Goal: Task Accomplishment & Management: Manage account settings

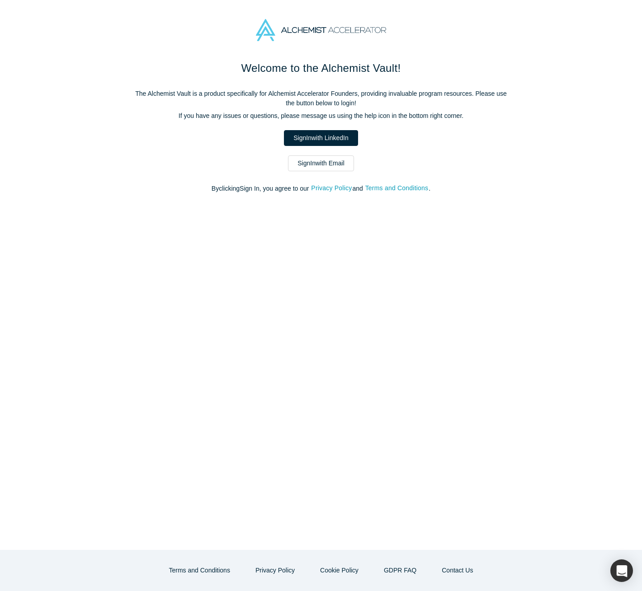
click at [314, 166] on link "Sign In with Email" at bounding box center [321, 163] width 66 height 16
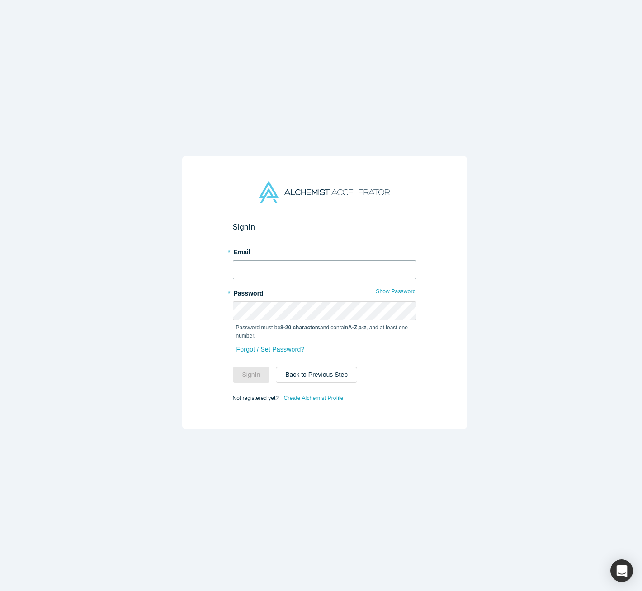
type input "[EMAIL_ADDRESS][DOMAIN_NAME]"
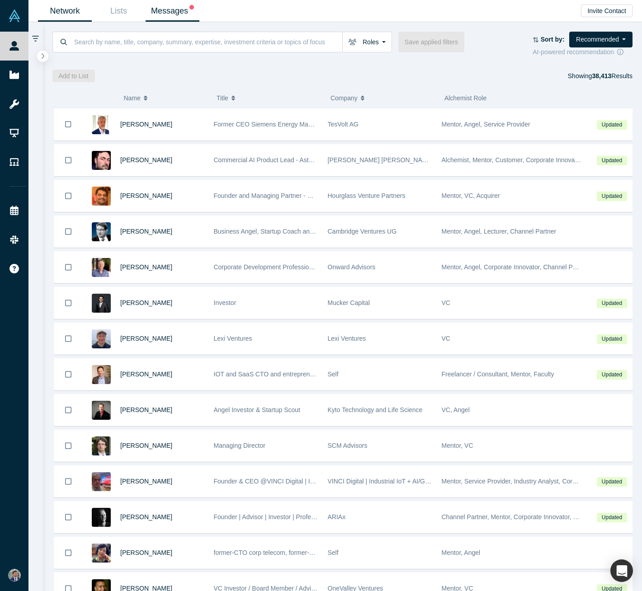
click at [173, 13] on link "Messages" at bounding box center [173, 10] width 54 height 21
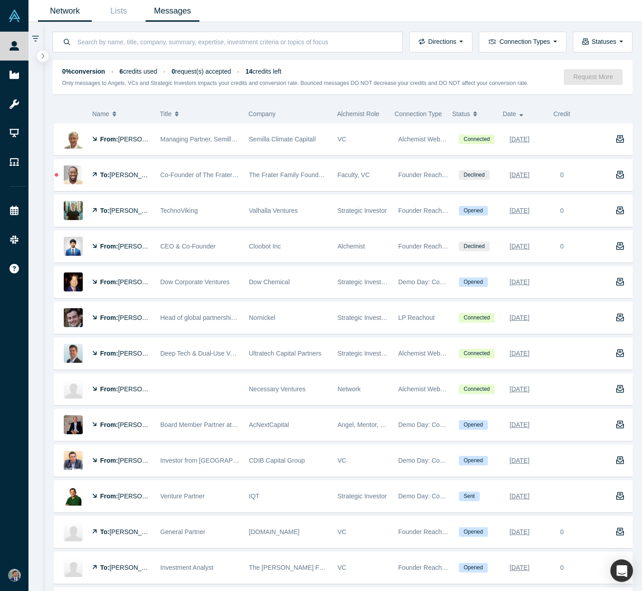
click at [81, 13] on link "Network" at bounding box center [65, 10] width 54 height 21
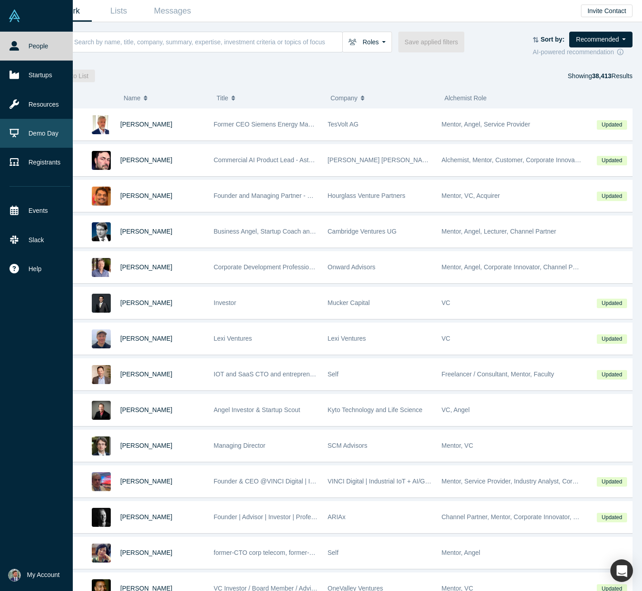
click at [27, 131] on link "Demo Day" at bounding box center [40, 133] width 80 height 29
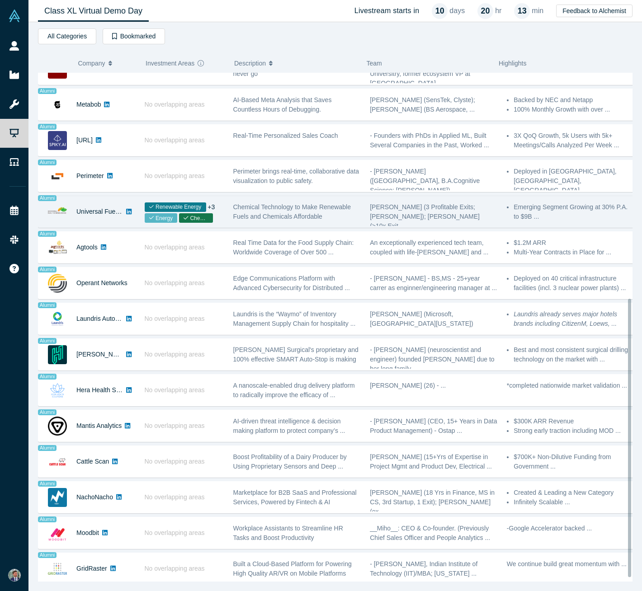
scroll to position [389, 0]
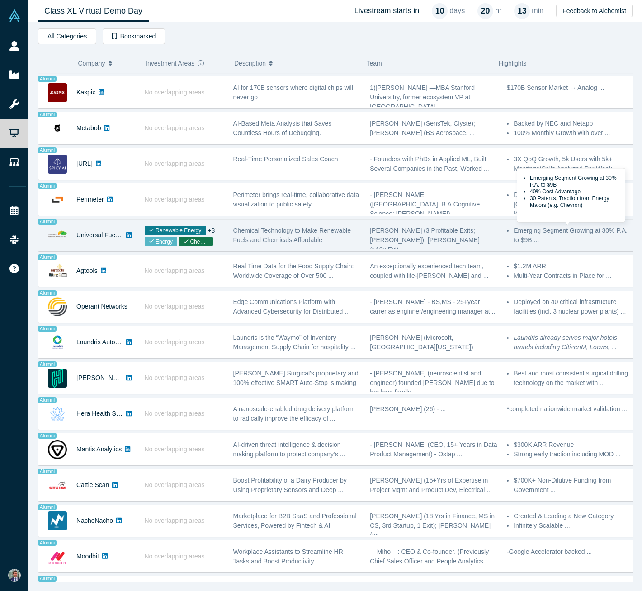
click at [562, 238] on li "Emerging Segment Growing at 30% P.A. to $9B ..." at bounding box center [574, 235] width 120 height 19
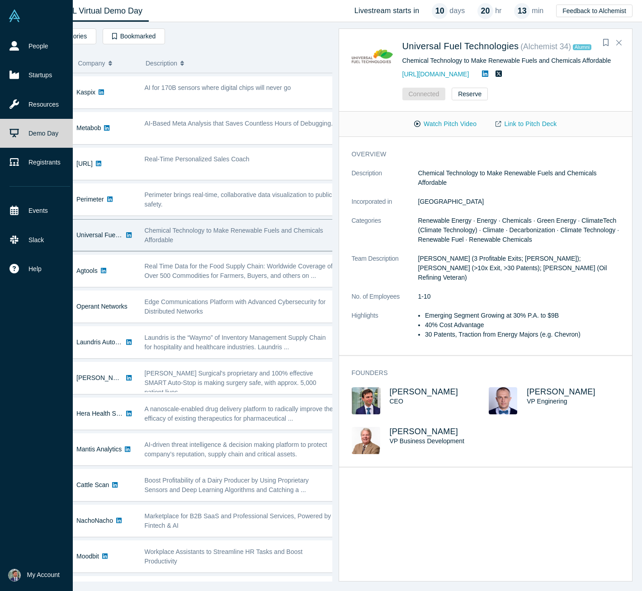
click at [28, 574] on span "My Account" at bounding box center [43, 574] width 33 height 9
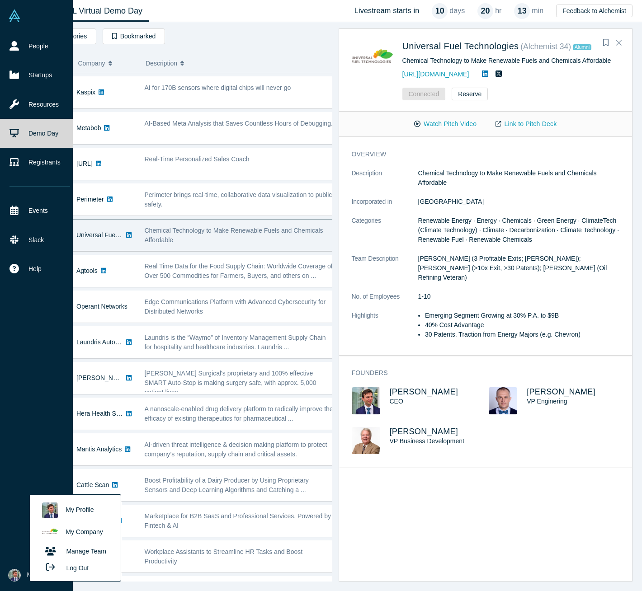
click at [85, 533] on link "My Company" at bounding box center [75, 533] width 75 height 22
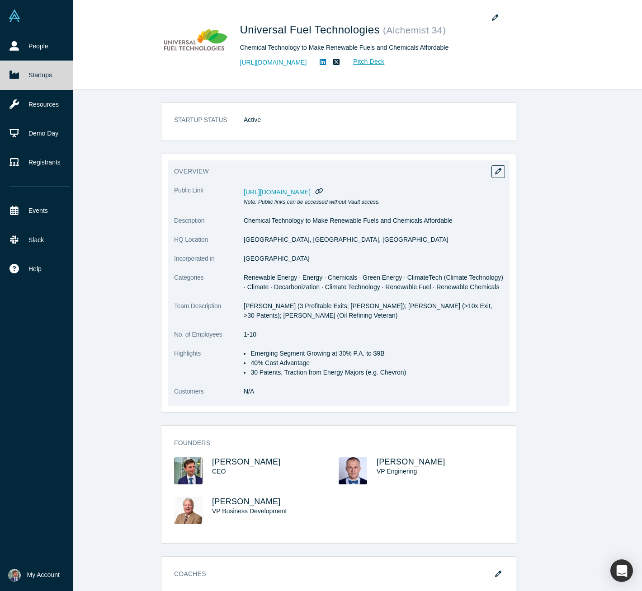
click at [399, 315] on p "[PERSON_NAME] (3 Profitable Exits; [PERSON_NAME]); [PERSON_NAME] (>10x Exit, >3…" at bounding box center [373, 311] width 259 height 19
click at [497, 171] on icon "button" at bounding box center [498, 171] width 6 height 6
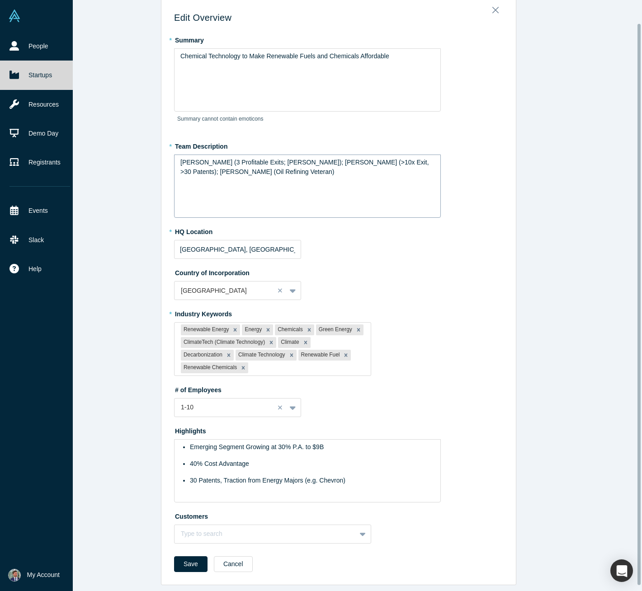
scroll to position [24, 0]
drag, startPoint x: 392, startPoint y: 161, endPoint x: 364, endPoint y: 162, distance: 28.0
click at [364, 162] on span "[PERSON_NAME] (3 Profitable Exits; [PERSON_NAME]); [PERSON_NAME] (>10x Exit, >3…" at bounding box center [305, 167] width 250 height 17
click at [330, 172] on div "[PERSON_NAME] (3 Profitable Exits; [PERSON_NAME]); [PERSON_NAME] (two PhDs, >30…" at bounding box center [307, 167] width 254 height 19
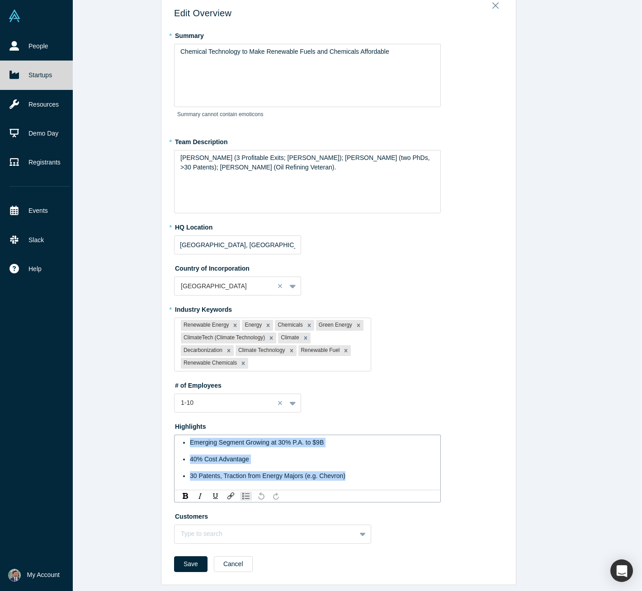
drag, startPoint x: 353, startPoint y: 474, endPoint x: 152, endPoint y: 437, distance: 204.0
click at [152, 437] on div "Edit Overview * Summary Chemical Technology to Make Renewable Fuels and Chemica…" at bounding box center [338, 299] width 620 height 598
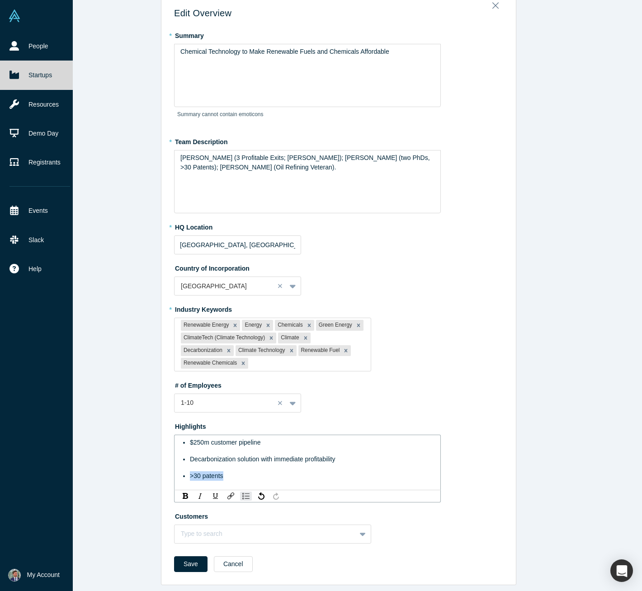
drag, startPoint x: 231, startPoint y: 475, endPoint x: 185, endPoint y: 472, distance: 45.8
click at [185, 472] on ul "$250m customer pipeline Decarbonization solution with immediate profitability >…" at bounding box center [307, 459] width 254 height 43
click at [226, 472] on div ">30 patents" at bounding box center [312, 475] width 245 height 9
click at [278, 439] on div "$250m customer pipeline" at bounding box center [312, 442] width 245 height 9
click at [297, 441] on span "$250m customer pipeline, first one to sign within weeks" at bounding box center [267, 442] width 155 height 7
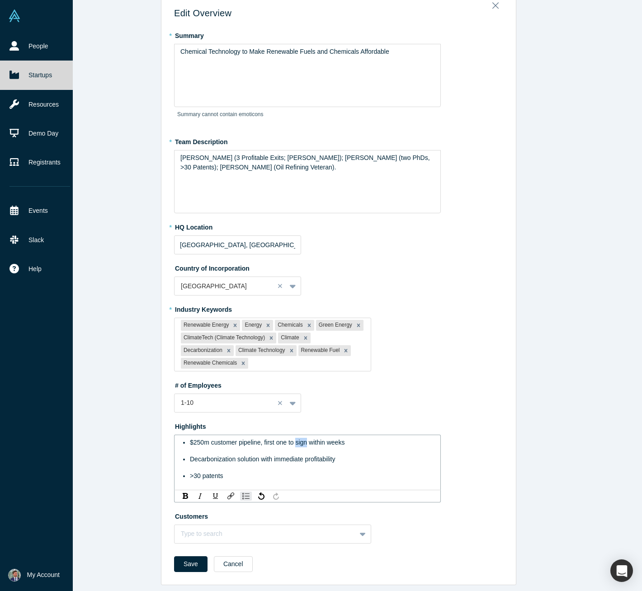
click at [297, 441] on span "$250m customer pipeline, first one to sign within weeks" at bounding box center [267, 442] width 155 height 7
drag, startPoint x: 311, startPoint y: 440, endPoint x: 334, endPoint y: 451, distance: 25.3
click at [311, 441] on span "$250m customer pipeline, first one to reach investment decision within weeks" at bounding box center [298, 442] width 217 height 7
drag, startPoint x: 196, startPoint y: 559, endPoint x: 202, endPoint y: 556, distance: 6.1
click at [196, 559] on button "Save" at bounding box center [190, 564] width 33 height 16
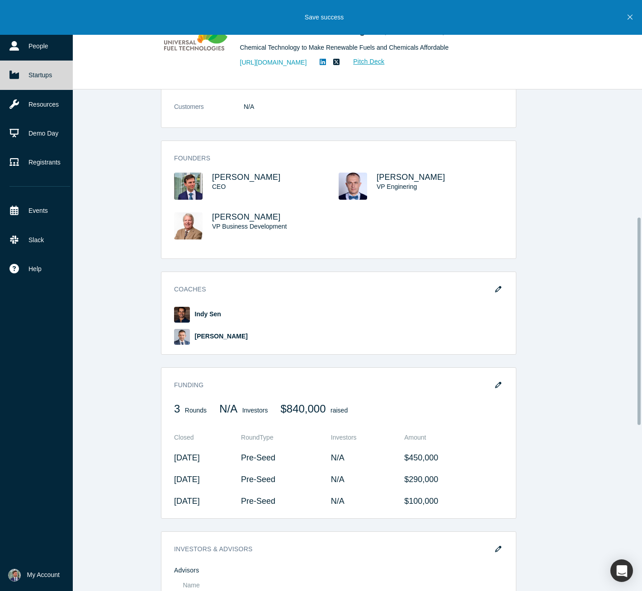
scroll to position [308, 0]
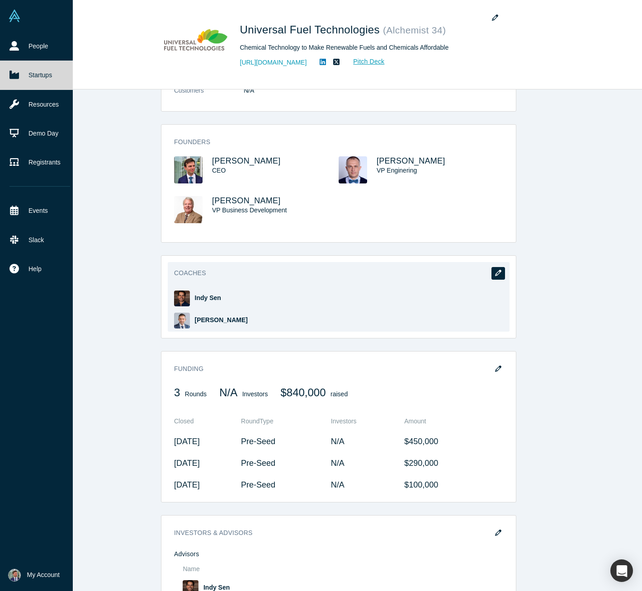
click at [495, 273] on icon "button" at bounding box center [498, 273] width 6 height 6
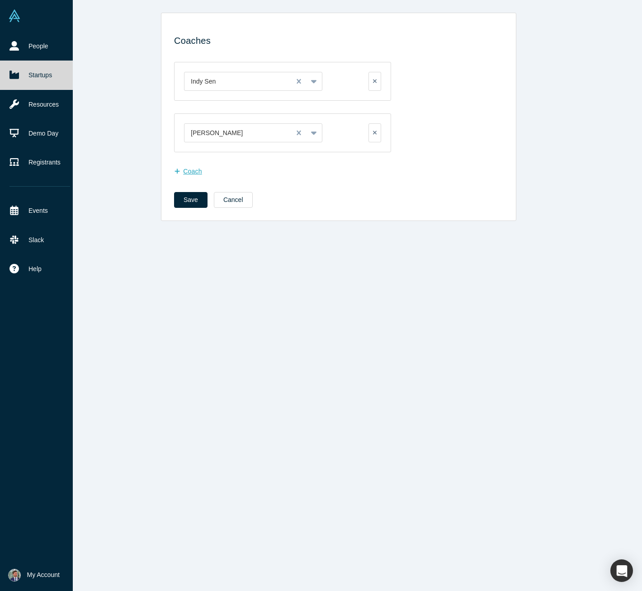
click at [194, 173] on button "Coach" at bounding box center [193, 172] width 38 height 16
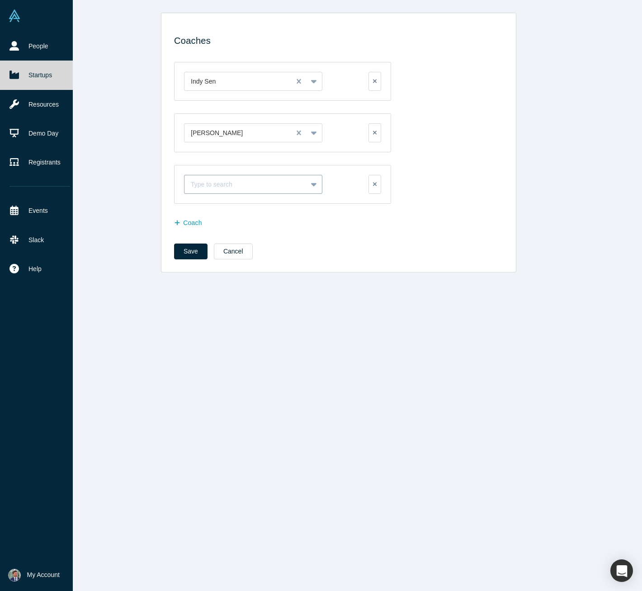
click at [274, 183] on div at bounding box center [246, 184] width 110 height 11
type input "shart"
click at [238, 209] on div "[PERSON_NAME]" at bounding box center [253, 207] width 138 height 17
click at [193, 226] on button "Coach" at bounding box center [193, 223] width 38 height 16
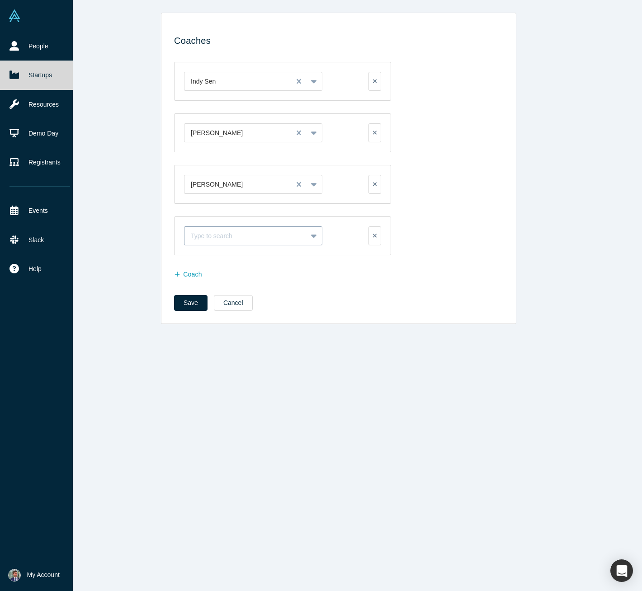
click at [240, 233] on div at bounding box center [246, 236] width 110 height 11
type input "s"
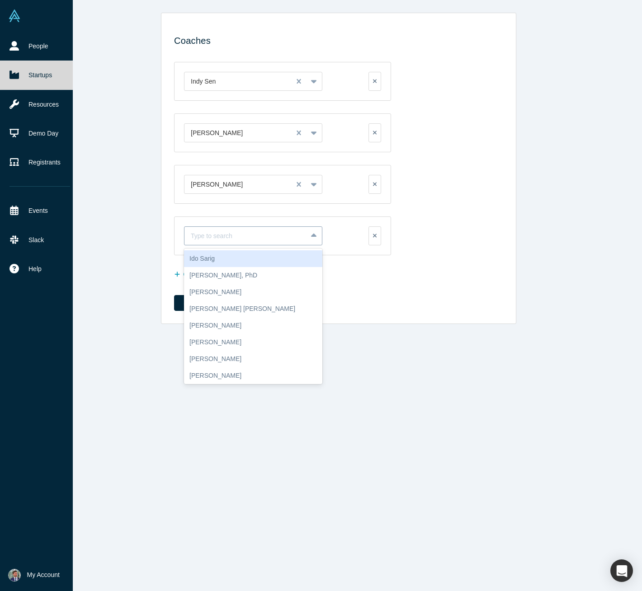
type input "v"
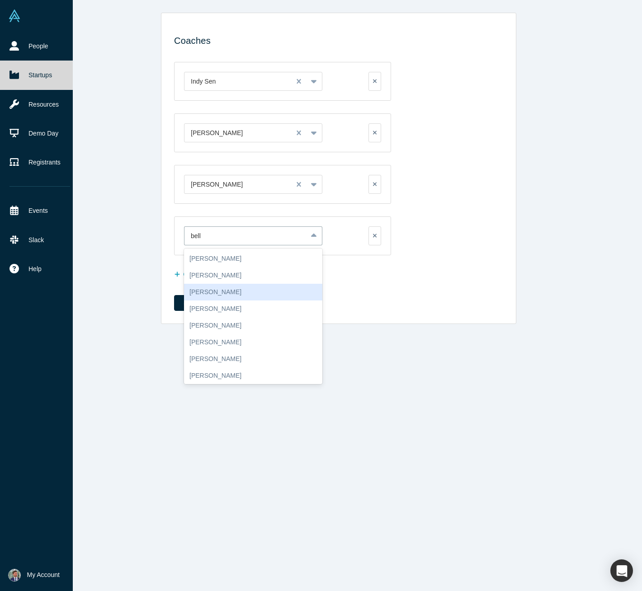
scroll to position [35, 0]
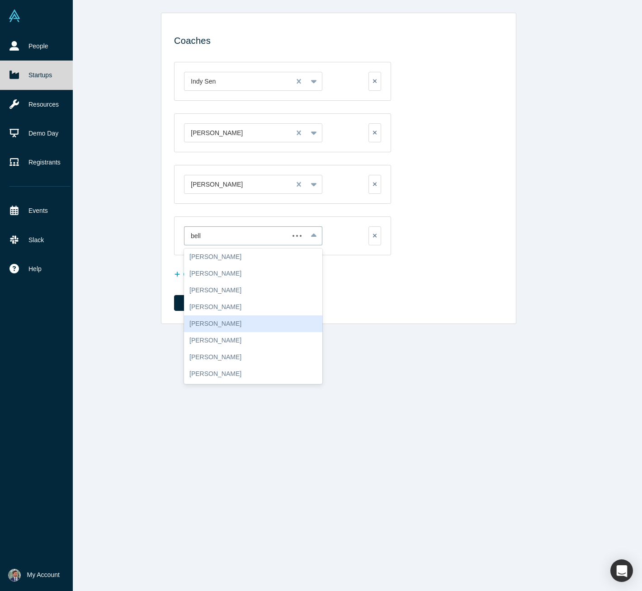
type input "bell"
click at [437, 389] on div "Coaches Indy Sen To pick up a draggable item, press the space bar. While draggi…" at bounding box center [338, 299] width 620 height 598
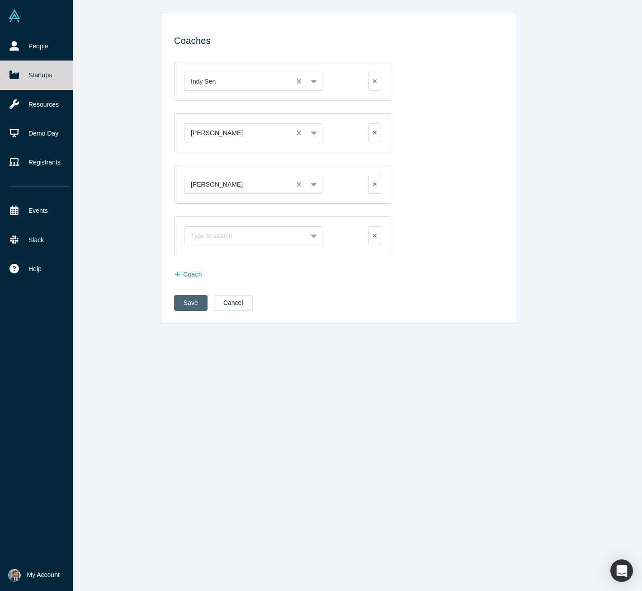
click at [182, 305] on button "Save" at bounding box center [190, 303] width 33 height 16
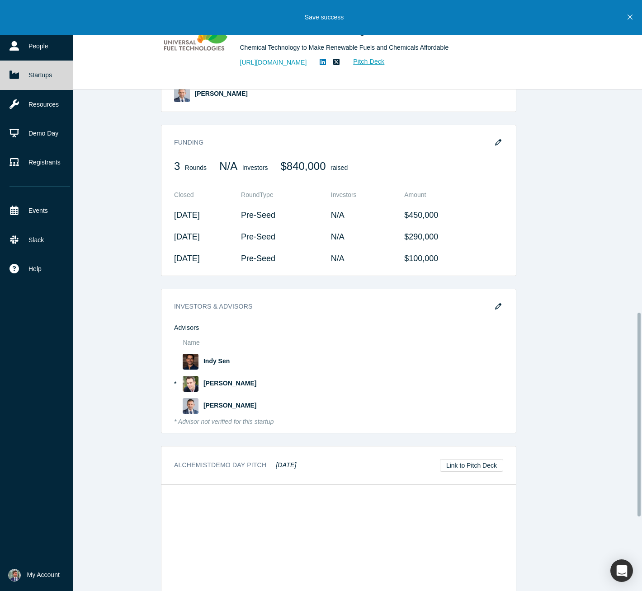
scroll to position [548, 0]
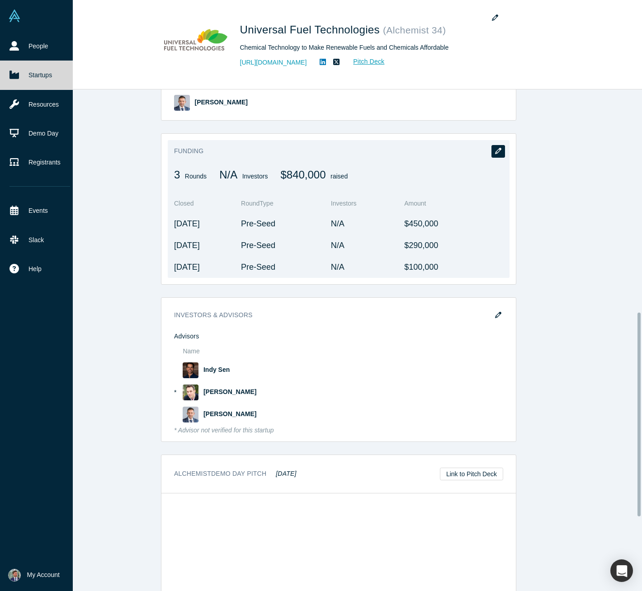
click at [491, 150] on button "button" at bounding box center [498, 151] width 14 height 13
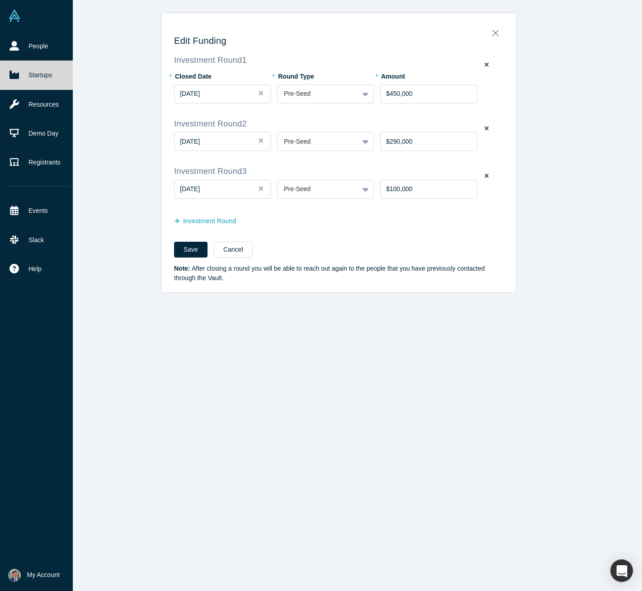
click at [259, 190] on button "Close" at bounding box center [264, 189] width 14 height 19
click at [486, 177] on label at bounding box center [486, 176] width 11 height 13
click at [0, 0] on input "checkbox" at bounding box center [0, 0] width 0 height 0
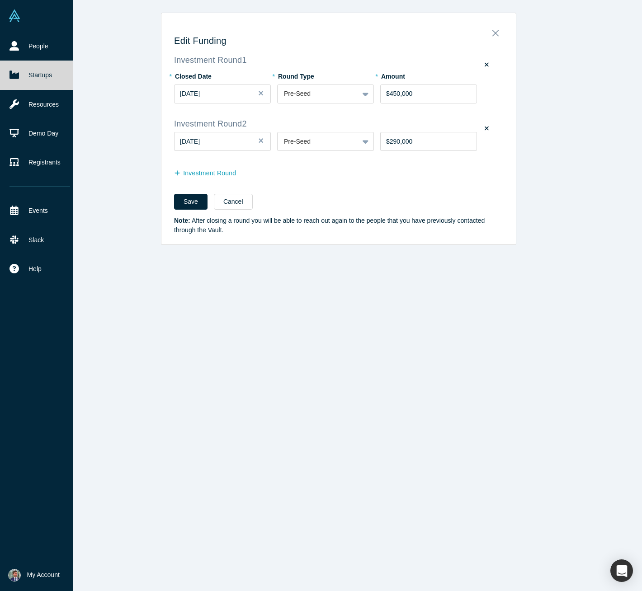
click at [485, 127] on icon at bounding box center [487, 128] width 4 height 6
click at [0, 0] on input "checkbox" at bounding box center [0, 0] width 0 height 0
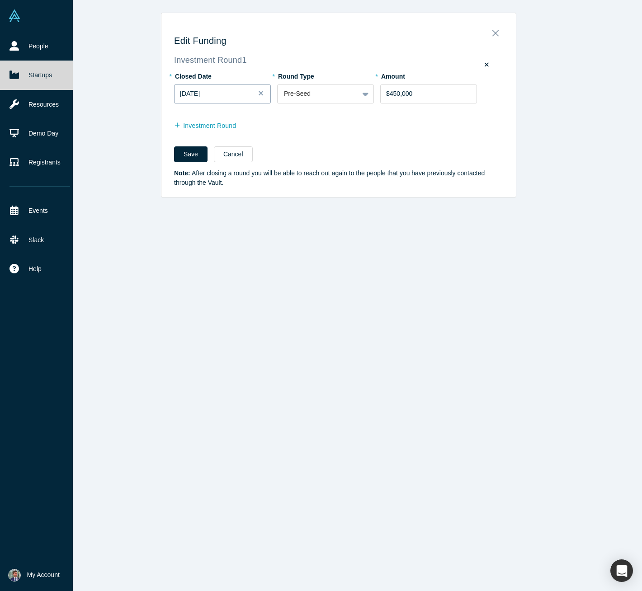
click at [239, 93] on div "[DATE]" at bounding box center [222, 93] width 85 height 9
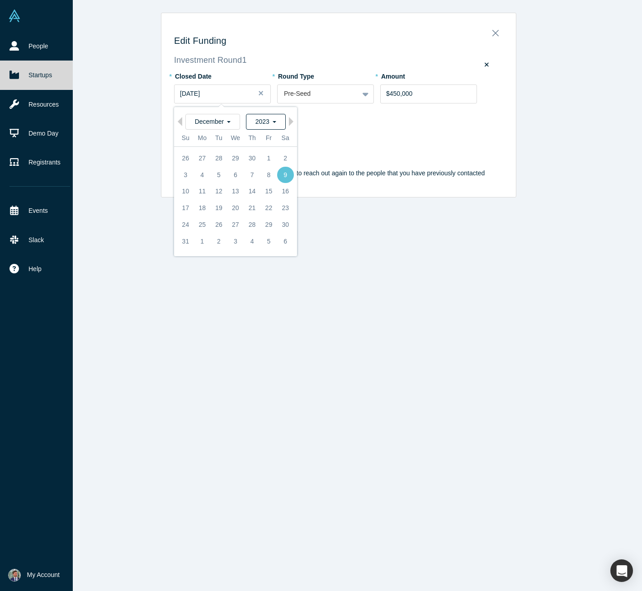
click at [259, 122] on span "2023" at bounding box center [265, 121] width 21 height 7
click at [226, 134] on div "2025" at bounding box center [244, 135] width 79 height 16
click at [219, 121] on span "December" at bounding box center [213, 121] width 36 height 7
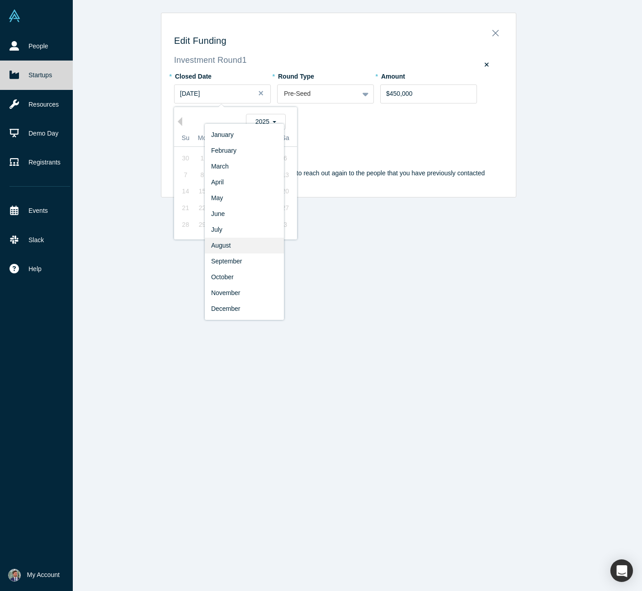
click at [217, 247] on div "August" at bounding box center [244, 246] width 79 height 16
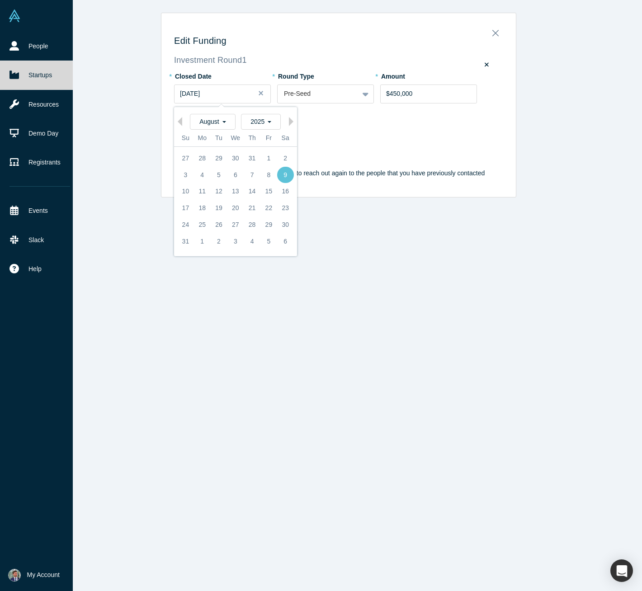
click at [367, 114] on fieldset "Investment Round 1 * Closed Date [DATE] Previous Month Next Month [DATE] [DATE]…" at bounding box center [338, 98] width 329 height 85
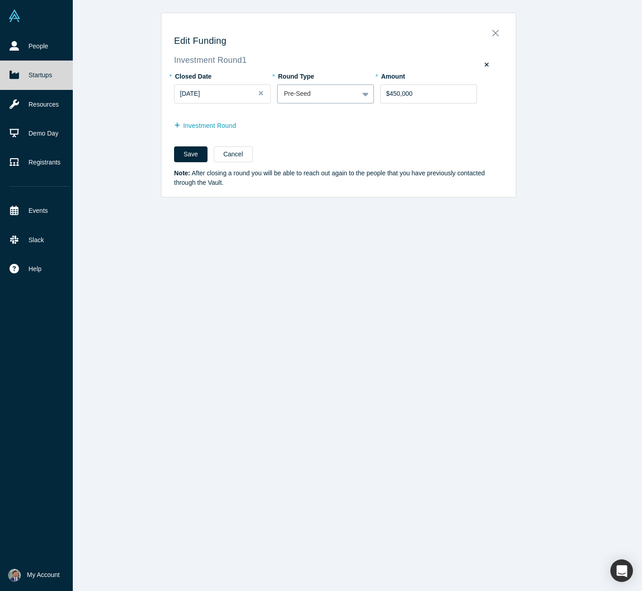
click at [351, 98] on div "Pre-Seed" at bounding box center [318, 93] width 81 height 15
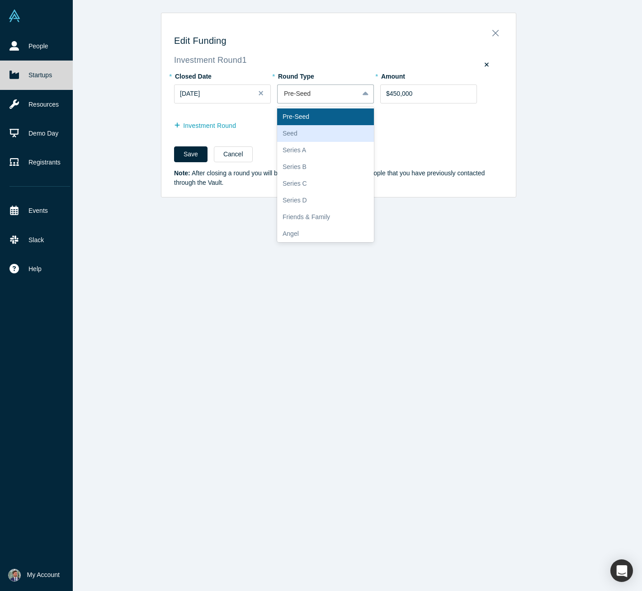
click at [310, 127] on div "Seed" at bounding box center [325, 133] width 97 height 17
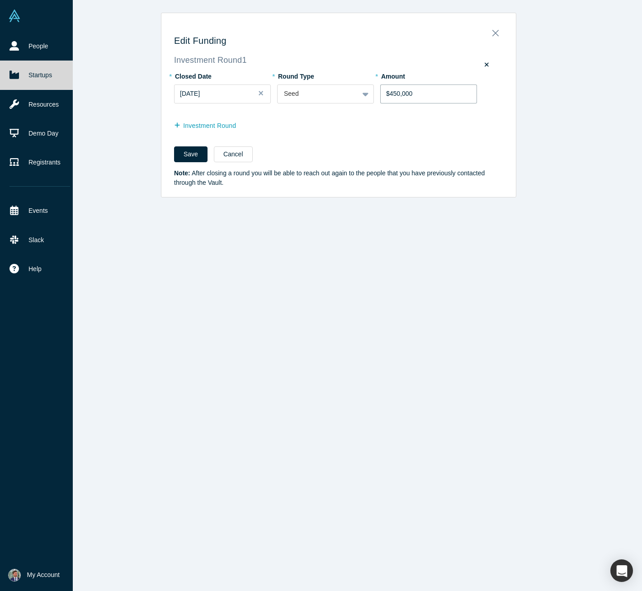
drag, startPoint x: 432, startPoint y: 91, endPoint x: 386, endPoint y: 90, distance: 45.7
click at [386, 90] on input "$450,000" at bounding box center [428, 94] width 97 height 19
click at [231, 98] on div "[DATE]" at bounding box center [222, 93] width 85 height 9
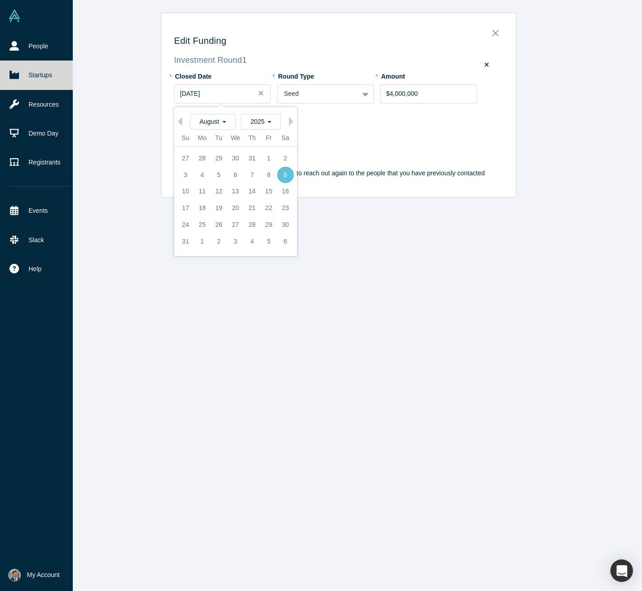
click at [184, 240] on div "31" at bounding box center [185, 241] width 17 height 17
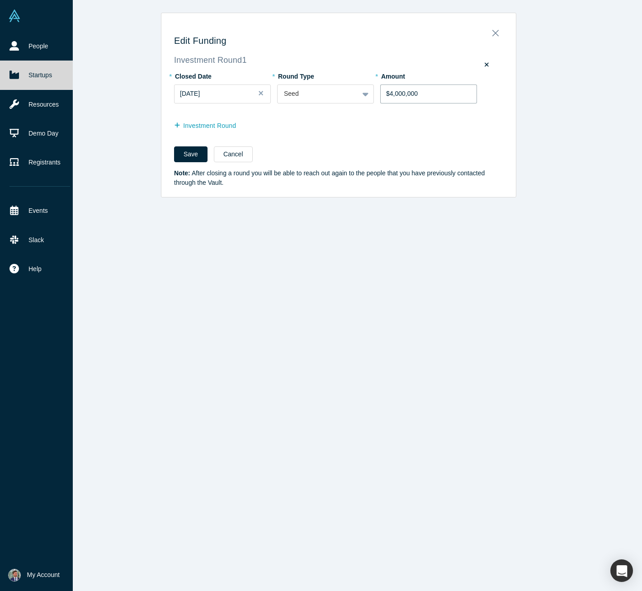
drag, startPoint x: 414, startPoint y: 93, endPoint x: 387, endPoint y: 92, distance: 26.7
click at [387, 92] on input "$4,000,000" at bounding box center [428, 94] width 97 height 19
click at [350, 129] on div "Investment Round" at bounding box center [338, 126] width 329 height 14
click at [189, 151] on button "Save" at bounding box center [190, 154] width 33 height 16
drag, startPoint x: 429, startPoint y: 94, endPoint x: 372, endPoint y: 91, distance: 57.9
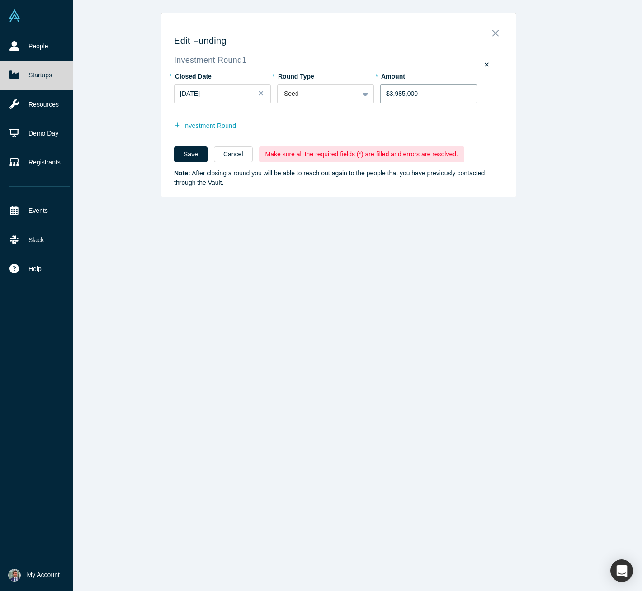
click at [372, 91] on div "* Closed Date [DATE] * Round Type Seed * Amount $3,985,000" at bounding box center [338, 91] width 329 height 44
click at [361, 109] on div "* Round Type Seed" at bounding box center [328, 91] width 103 height 44
click at [337, 125] on div "Investment Round" at bounding box center [338, 126] width 329 height 14
click at [180, 155] on button "Save" at bounding box center [190, 154] width 33 height 16
drag, startPoint x: 341, startPoint y: 137, endPoint x: 347, endPoint y: 136, distance: 5.9
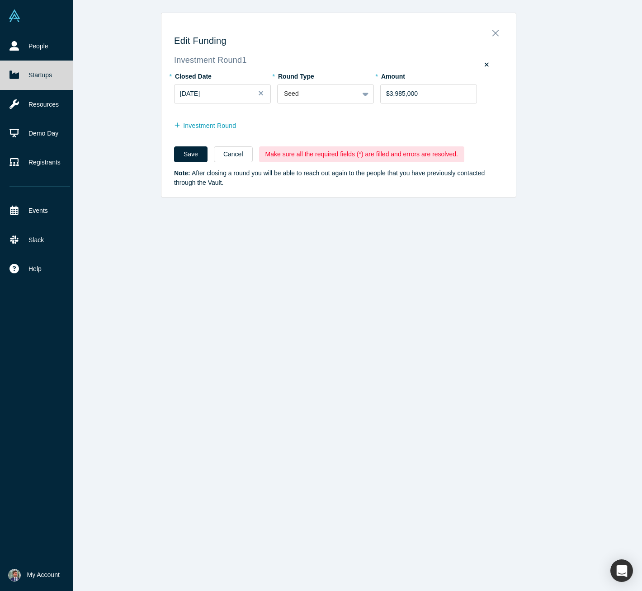
click at [341, 137] on fieldset "Investment Round 1 * Closed Date [DATE] * Round Type Seed * Amount $3,985,000 I…" at bounding box center [338, 98] width 329 height 85
drag, startPoint x: 459, startPoint y: 90, endPoint x: 361, endPoint y: 87, distance: 98.6
click at [361, 87] on div "* Closed Date [DATE] * Round Type Seed * Amount $3,985,000" at bounding box center [338, 91] width 329 height 44
type input "$4,000,000"
click at [404, 118] on fieldset "Investment Round 1 * Closed Date [DATE] * Round Type Seed * Amount $4,000,000 I…" at bounding box center [338, 98] width 329 height 85
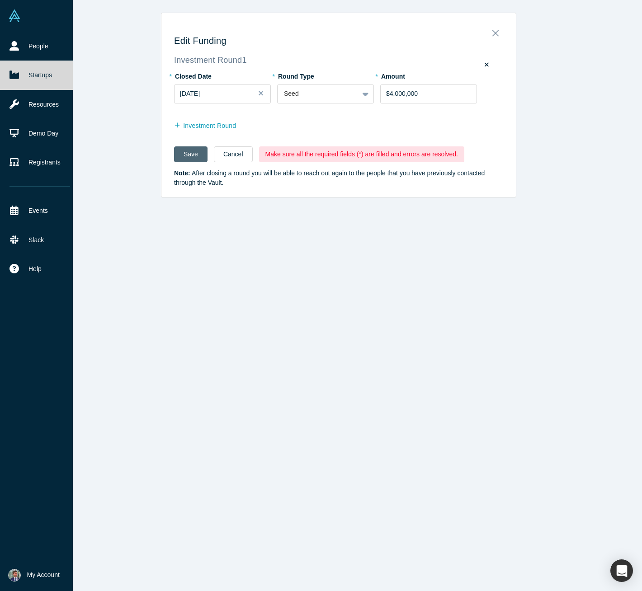
click at [185, 151] on button "Save" at bounding box center [190, 154] width 33 height 16
click at [228, 97] on div "[DATE]" at bounding box center [222, 93] width 85 height 9
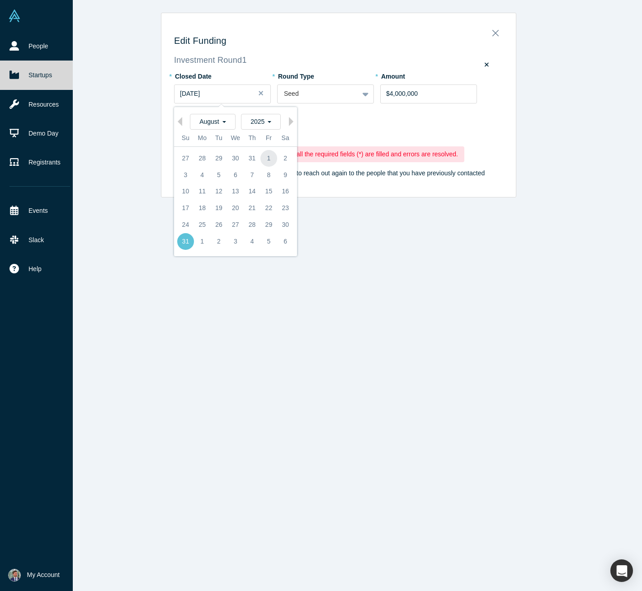
click at [270, 160] on div "1" at bounding box center [268, 158] width 17 height 17
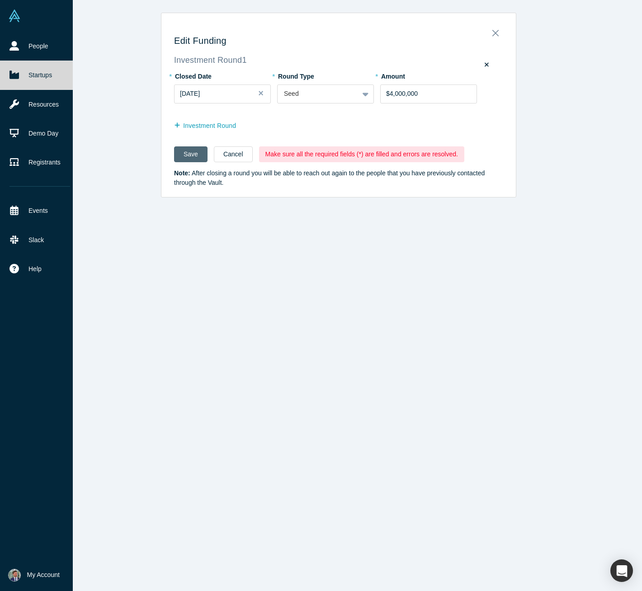
click at [190, 155] on button "Save" at bounding box center [190, 154] width 33 height 16
click at [266, 123] on div "Investment Round" at bounding box center [338, 126] width 329 height 14
click at [481, 66] on label at bounding box center [486, 65] width 11 height 13
click at [0, 0] on input "checkbox" at bounding box center [0, 0] width 0 height 0
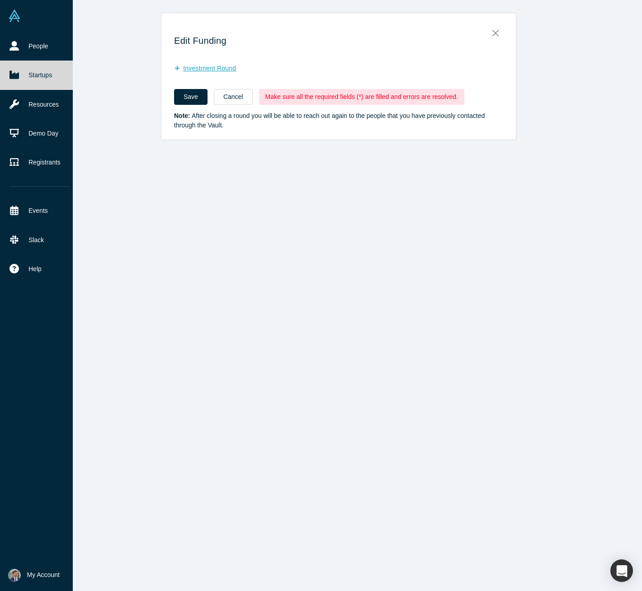
click at [185, 68] on button "Investment Round" at bounding box center [209, 69] width 71 height 16
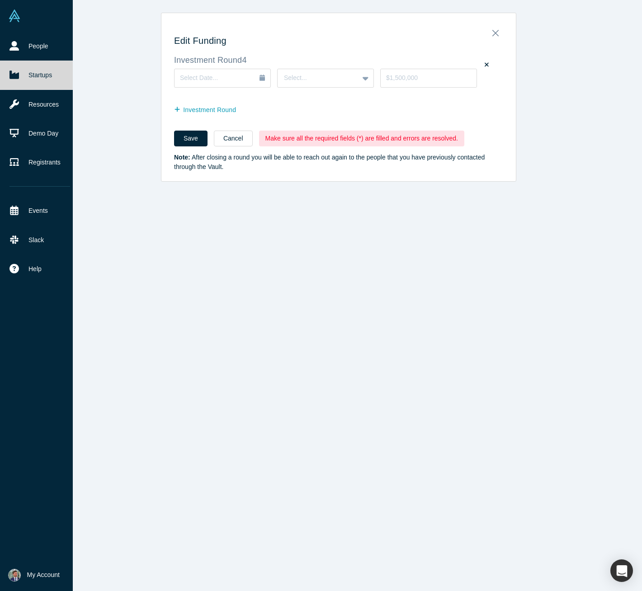
click at [485, 66] on label at bounding box center [486, 65] width 11 height 13
click at [0, 0] on input "checkbox" at bounding box center [0, 0] width 0 height 0
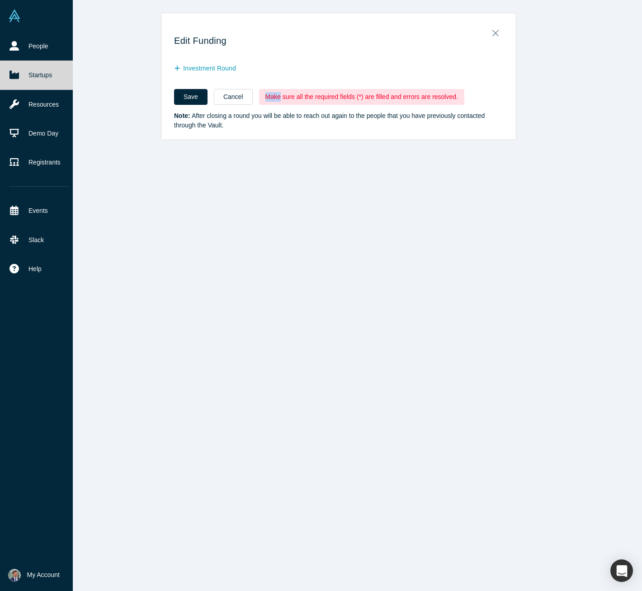
click at [485, 66] on div "Investment Round" at bounding box center [338, 69] width 329 height 14
click at [492, 33] on icon "Close" at bounding box center [495, 33] width 6 height 6
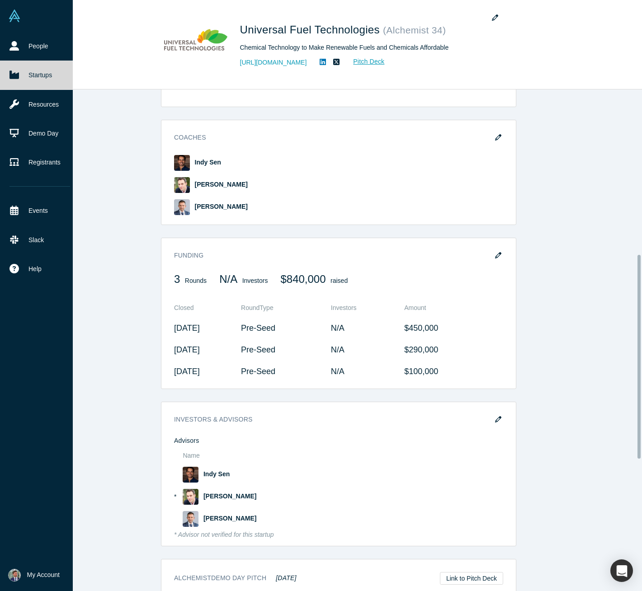
scroll to position [507, 0]
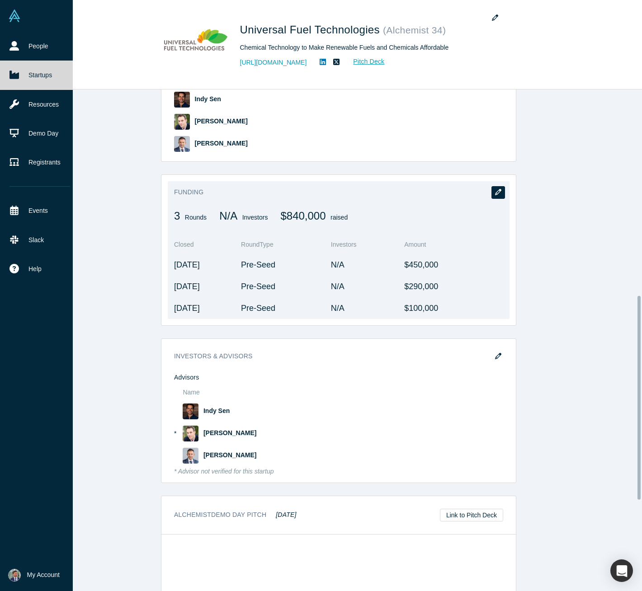
click at [494, 197] on button "button" at bounding box center [498, 192] width 14 height 13
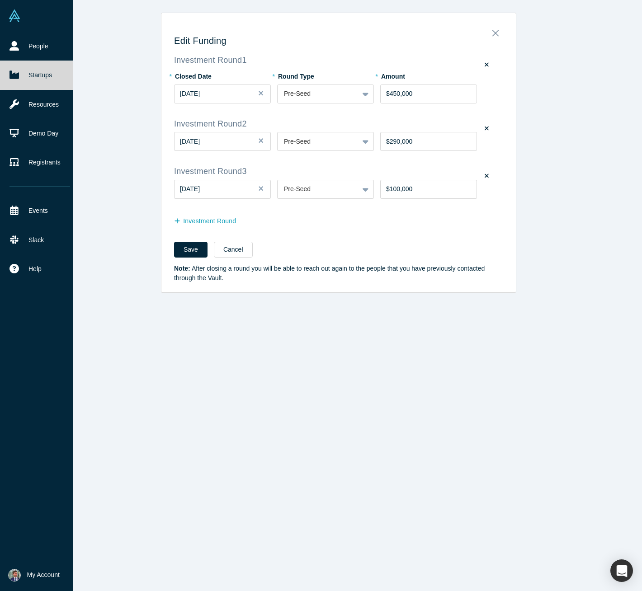
scroll to position [0, 0]
click at [485, 177] on icon at bounding box center [487, 176] width 4 height 4
click at [0, 0] on input "checkbox" at bounding box center [0, 0] width 0 height 0
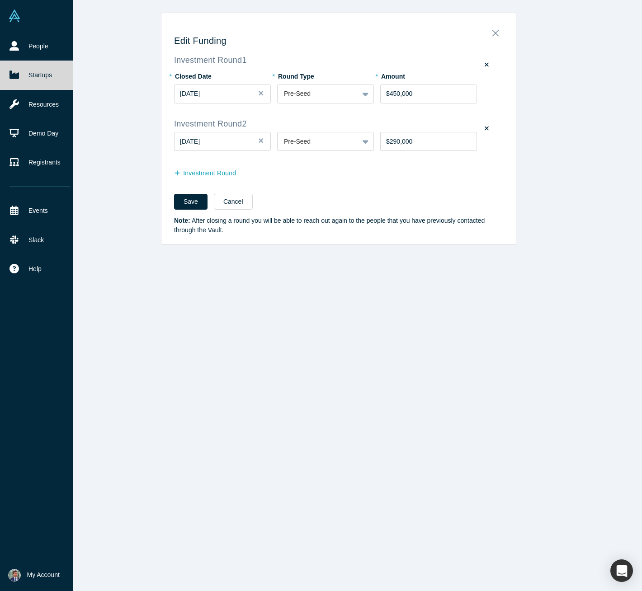
drag, startPoint x: 485, startPoint y: 129, endPoint x: 485, endPoint y: 141, distance: 11.8
click at [485, 129] on label at bounding box center [486, 129] width 11 height 13
click at [0, 0] on input "checkbox" at bounding box center [0, 0] width 0 height 0
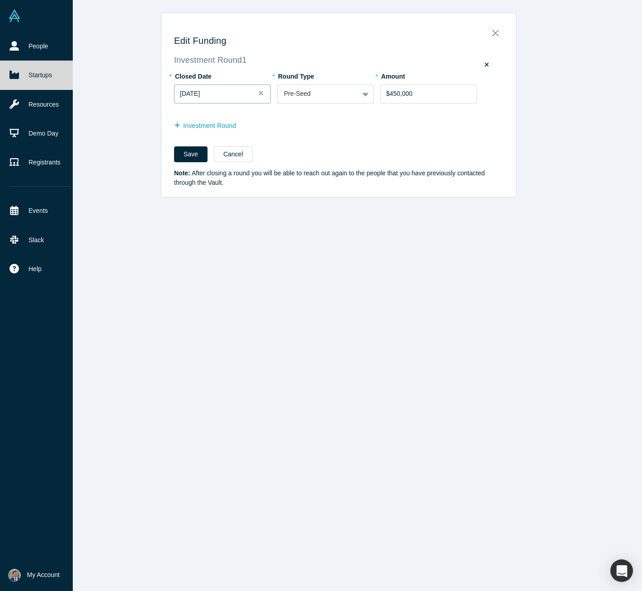
click at [200, 97] on span "[DATE]" at bounding box center [190, 93] width 20 height 7
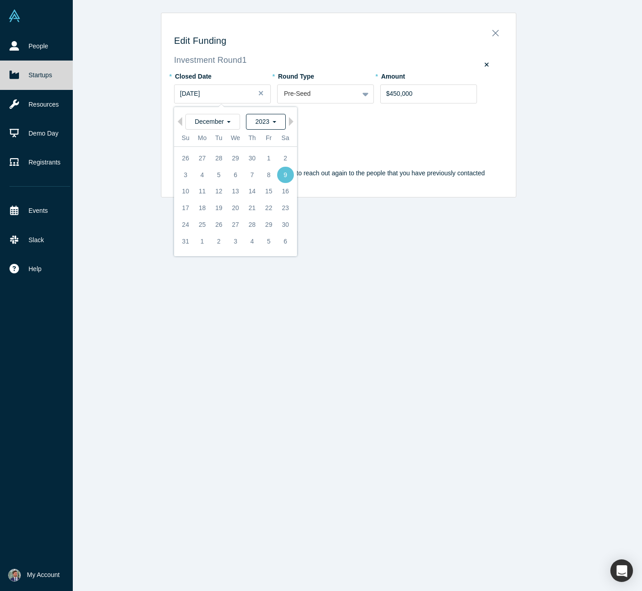
click at [255, 120] on span "2023" at bounding box center [265, 121] width 21 height 7
click at [222, 138] on div "2025" at bounding box center [244, 135] width 79 height 16
click at [215, 128] on div "December" at bounding box center [212, 122] width 55 height 16
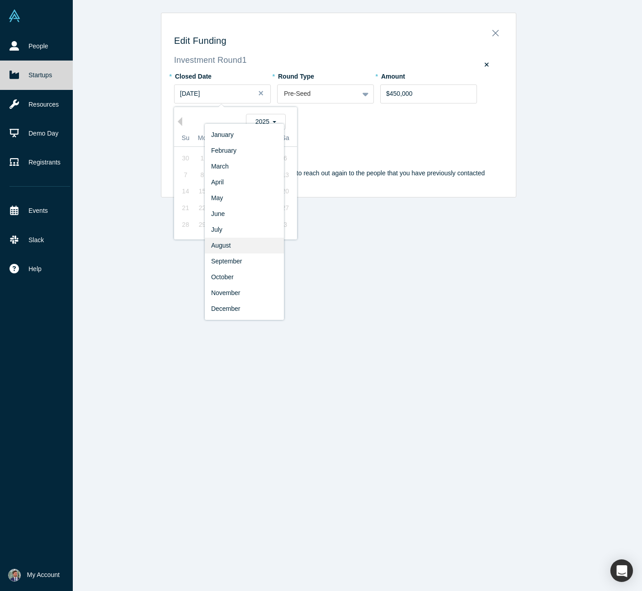
click at [217, 238] on div "August" at bounding box center [244, 246] width 79 height 16
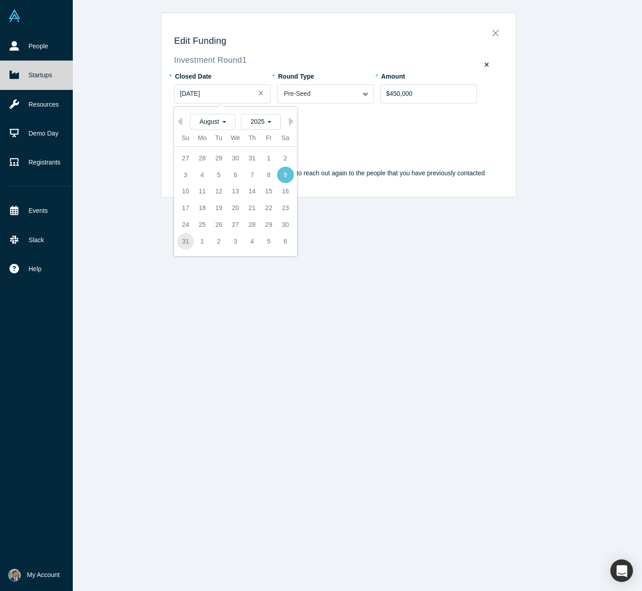
click at [182, 242] on div "31" at bounding box center [185, 241] width 17 height 17
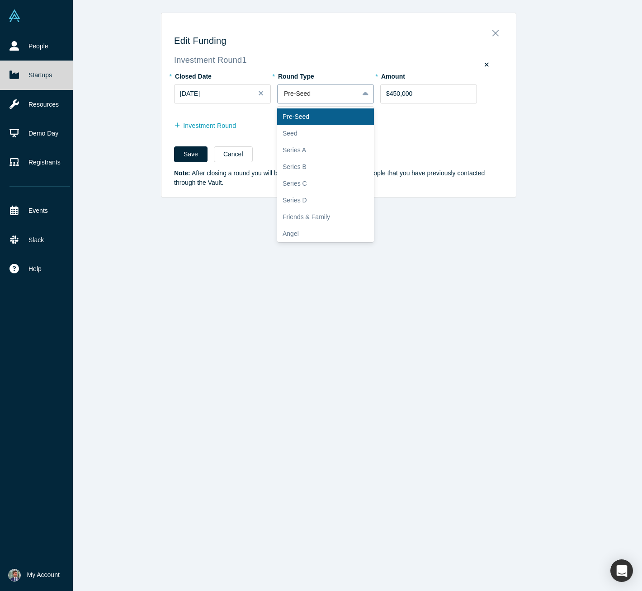
click at [330, 96] on div at bounding box center [318, 93] width 68 height 11
click at [303, 127] on div "Seed" at bounding box center [325, 133] width 97 height 17
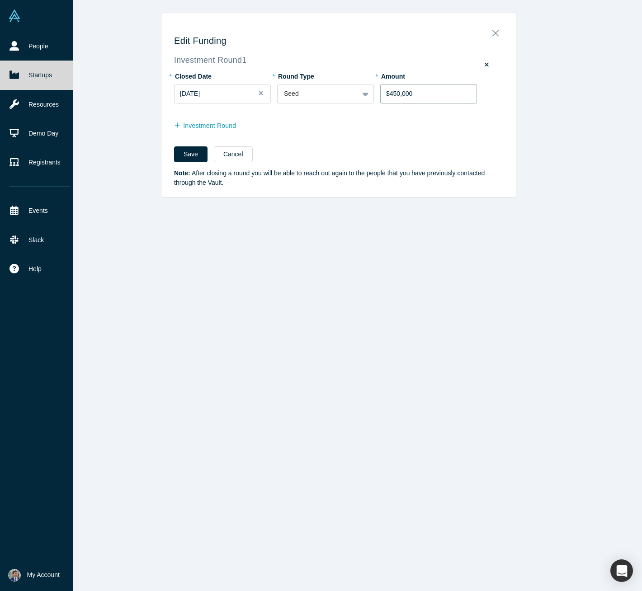
drag, startPoint x: 415, startPoint y: 94, endPoint x: 377, endPoint y: 92, distance: 38.0
click at [380, 92] on input "$450,000" at bounding box center [428, 94] width 97 height 19
type input "$4,000,000"
click at [193, 151] on button "Save" at bounding box center [190, 154] width 33 height 16
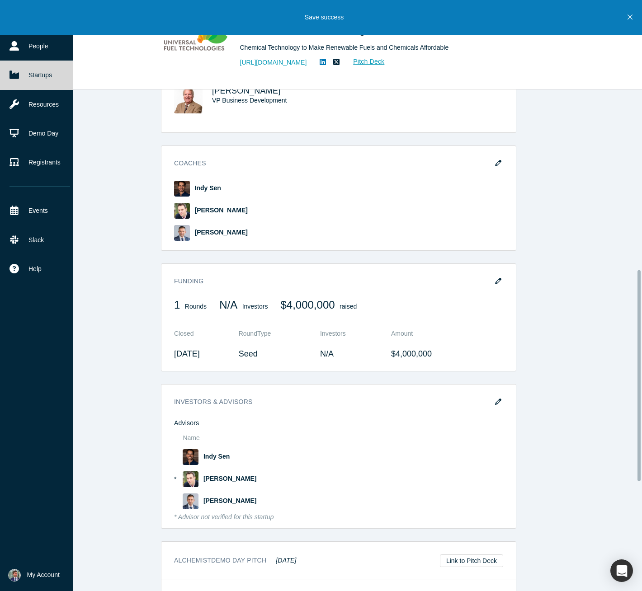
scroll to position [428, 0]
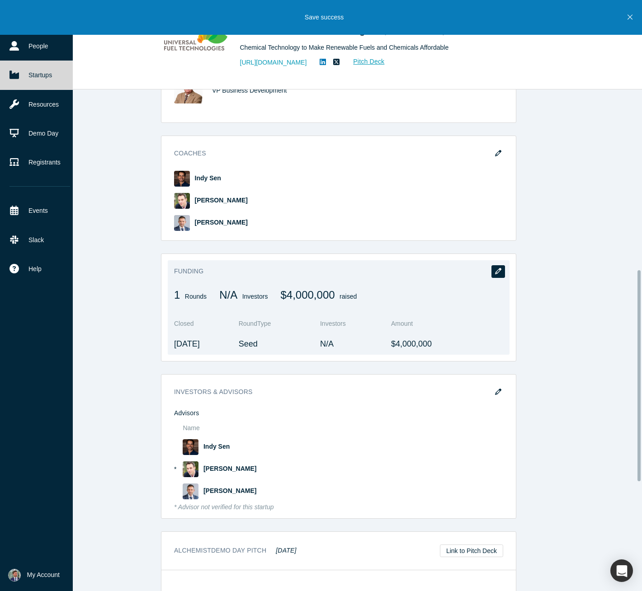
click at [495, 267] on button "button" at bounding box center [498, 271] width 14 height 13
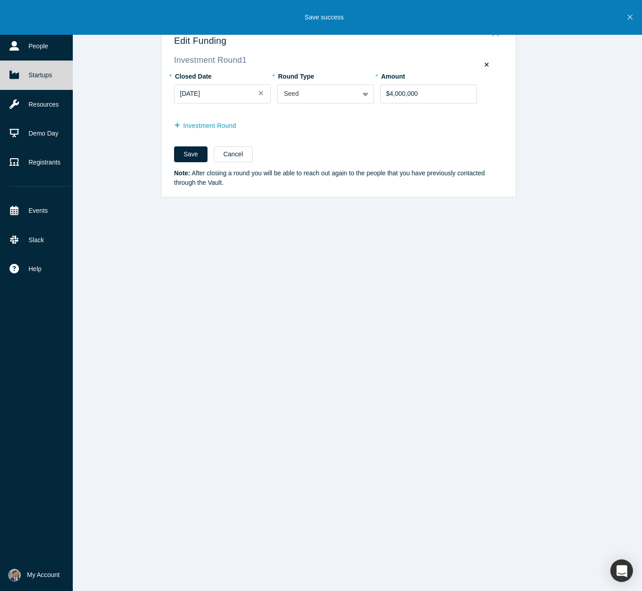
scroll to position [0, 0]
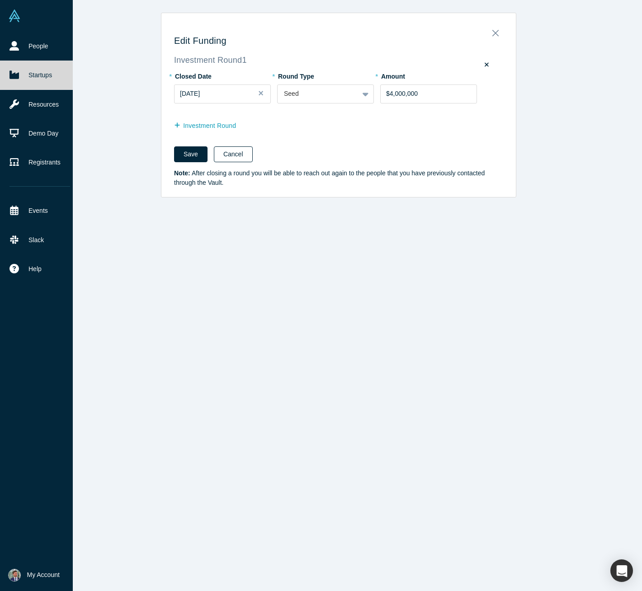
click at [237, 159] on button "Cancel" at bounding box center [233, 154] width 39 height 16
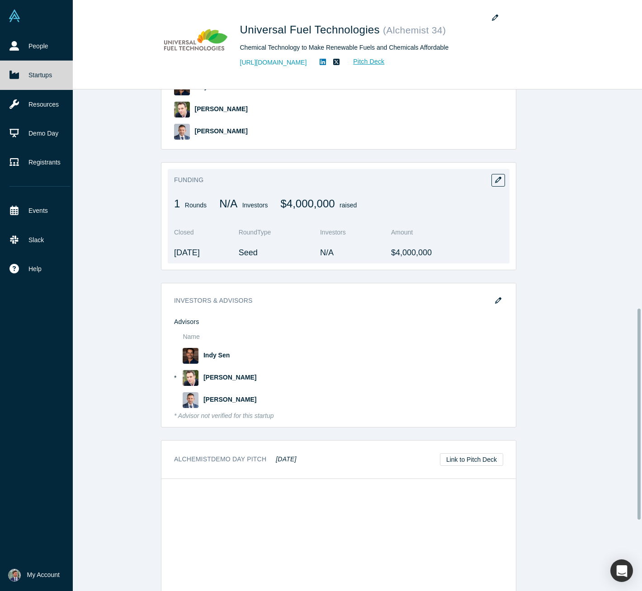
scroll to position [608, 0]
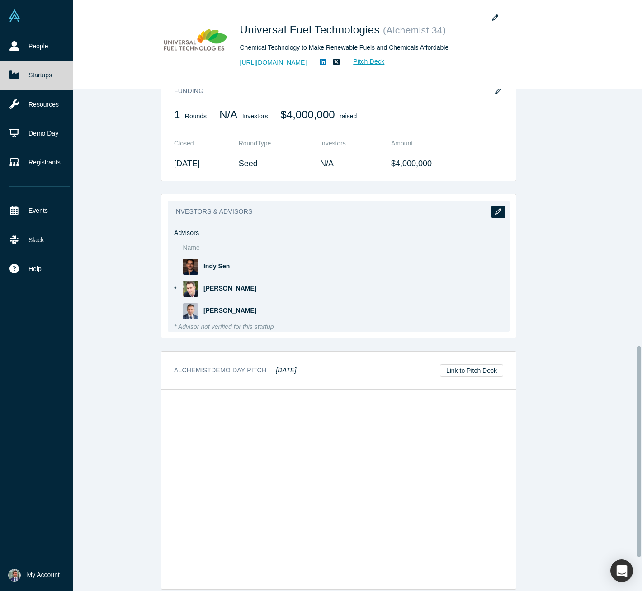
click at [499, 212] on button "button" at bounding box center [498, 212] width 14 height 13
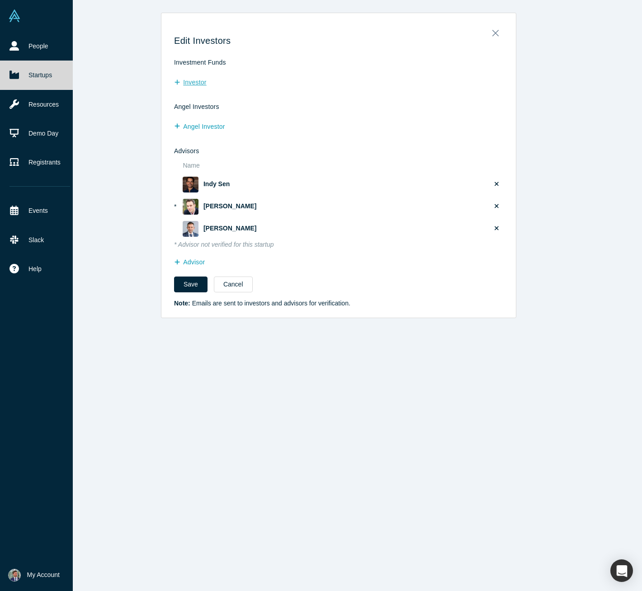
click at [190, 81] on button "Investor" at bounding box center [195, 83] width 42 height 16
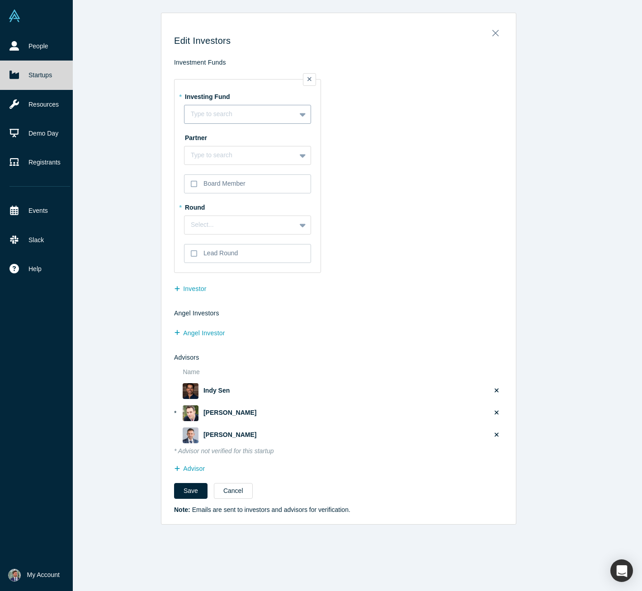
click at [240, 118] on div at bounding box center [240, 113] width 99 height 11
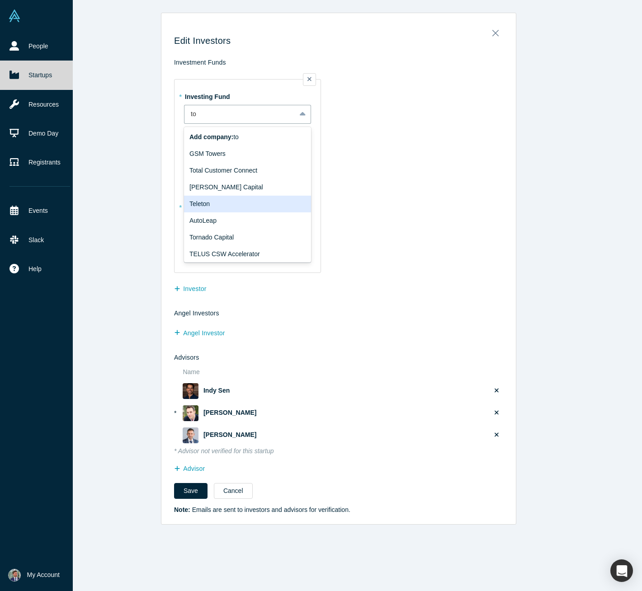
type input "to"
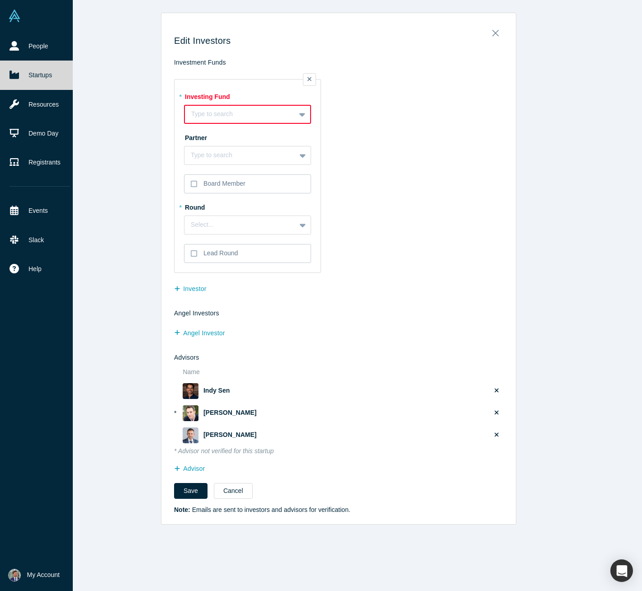
click at [358, 177] on td "* Investing Fund Type to search To pick up a draggable item, press the space ba…" at bounding box center [338, 173] width 329 height 207
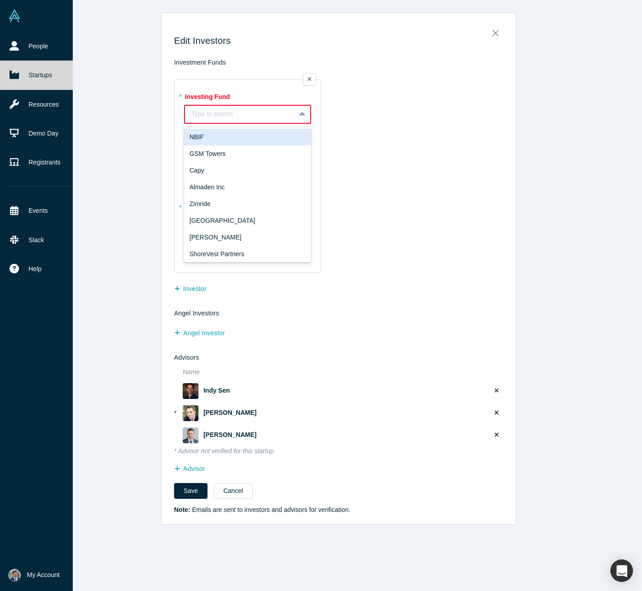
click at [264, 116] on div at bounding box center [240, 113] width 98 height 11
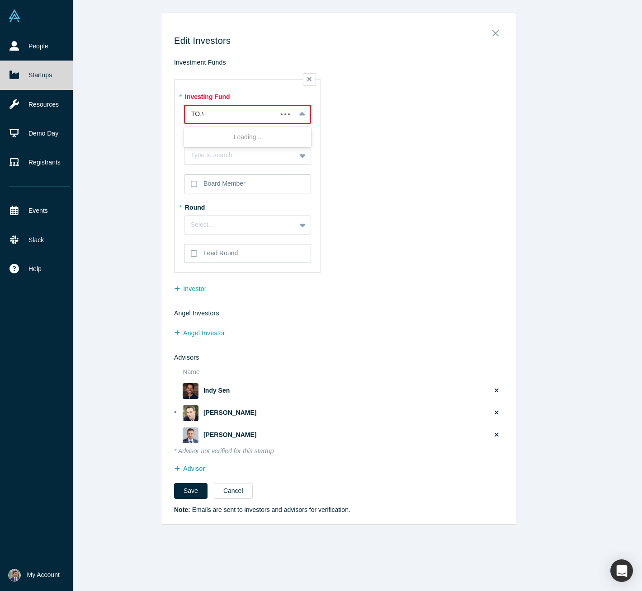
type input "[DOMAIN_NAME]"
click at [244, 138] on span "Add company: [DOMAIN_NAME]" at bounding box center [236, 136] width 94 height 7
click at [297, 161] on div at bounding box center [303, 155] width 14 height 16
type input "p"
type input "J"
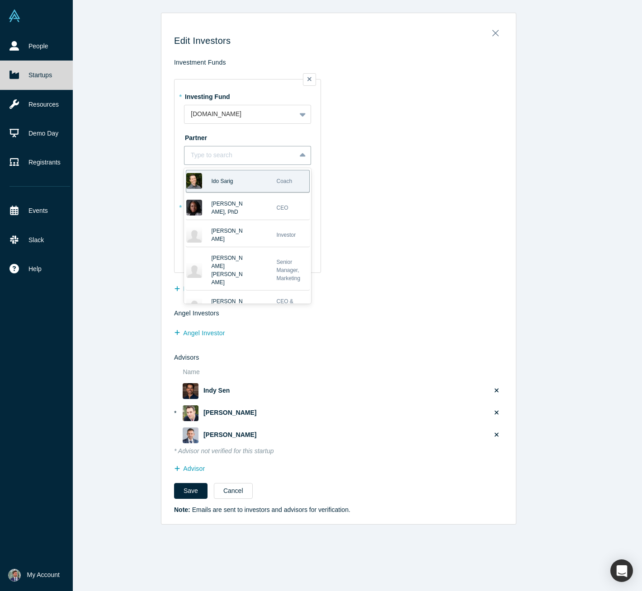
click at [382, 164] on td "* Investing Fund [DOMAIN_NAME] To pick up a draggable item, press the space bar…" at bounding box center [338, 173] width 329 height 207
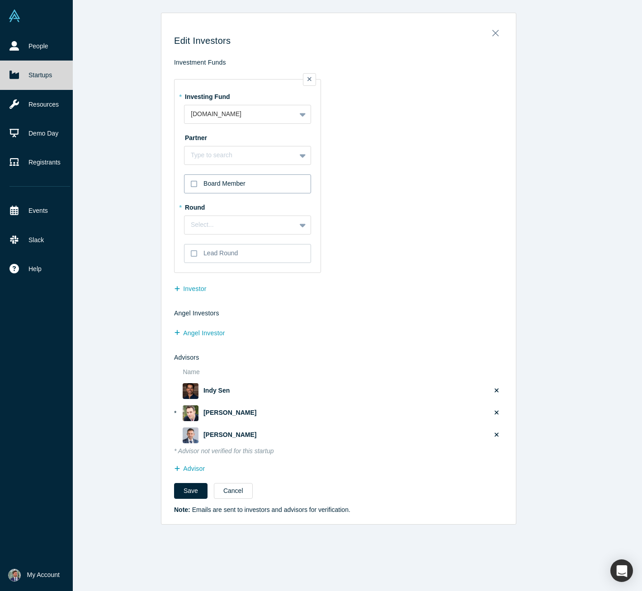
click at [191, 184] on icon at bounding box center [194, 184] width 6 height 6
click at [0, 0] on input "Board Member" at bounding box center [0, 0] width 0 height 0
click at [289, 227] on div "Select..." at bounding box center [239, 224] width 111 height 11
click at [241, 245] on div "Seed $4,000,000 [DATE]" at bounding box center [247, 247] width 116 height 9
click at [192, 253] on icon at bounding box center [194, 253] width 6 height 7
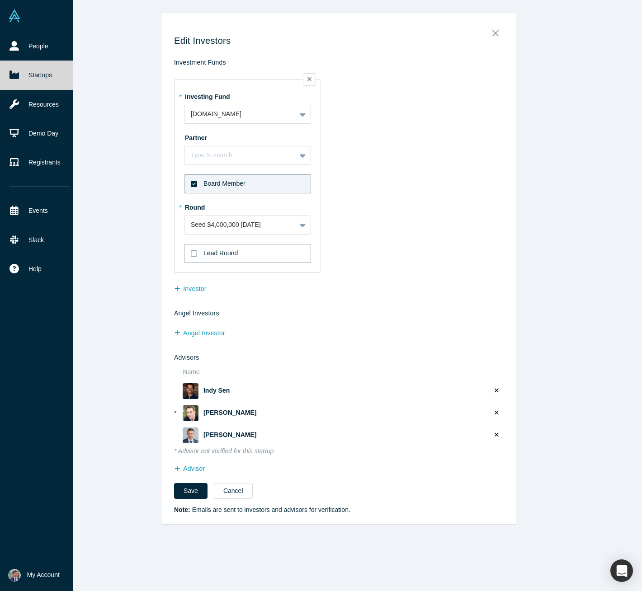
click at [0, 0] on input "Lead Round" at bounding box center [0, 0] width 0 height 0
click at [185, 292] on button "Investor" at bounding box center [195, 289] width 42 height 16
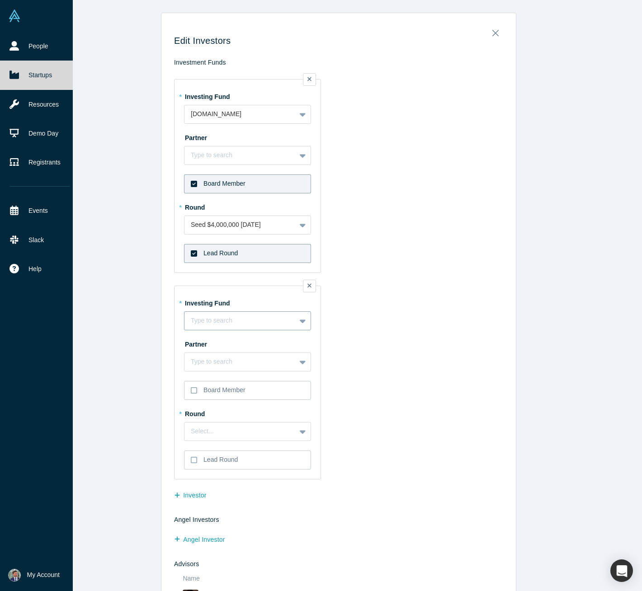
click at [248, 320] on div at bounding box center [240, 320] width 99 height 11
type input "World Star"
click at [311, 288] on label at bounding box center [309, 286] width 13 height 13
click at [0, 0] on input "checkbox" at bounding box center [0, 0] width 0 height 0
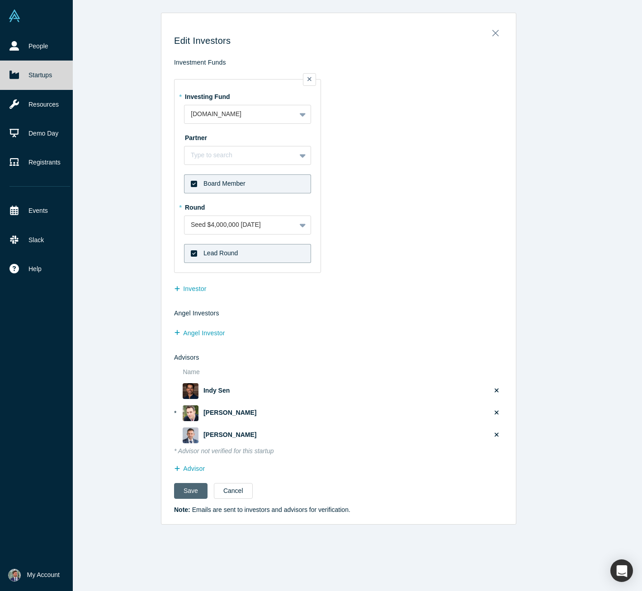
click at [182, 493] on button "Save" at bounding box center [190, 491] width 33 height 16
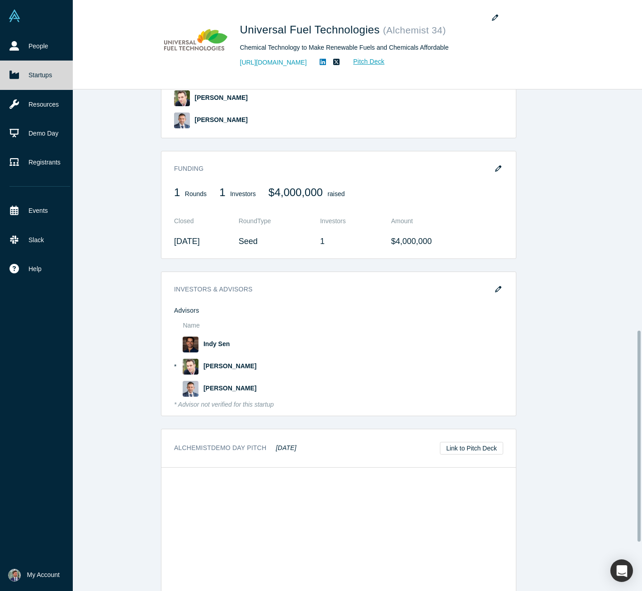
scroll to position [687, 0]
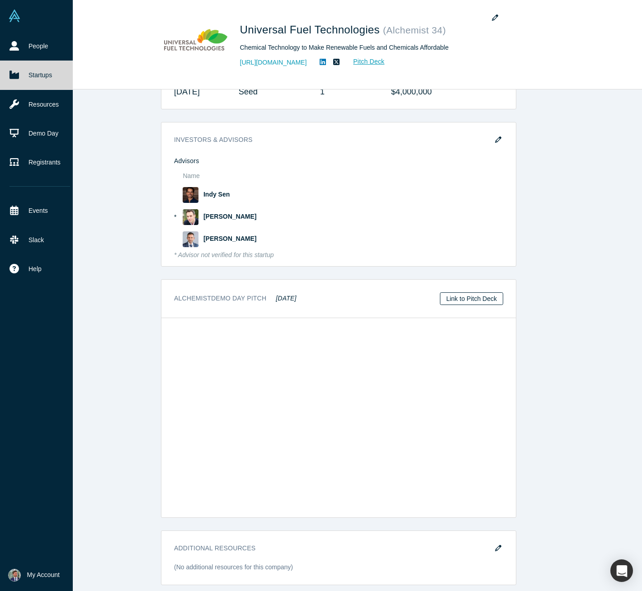
click at [472, 294] on link "Link to Pitch Deck" at bounding box center [471, 298] width 63 height 13
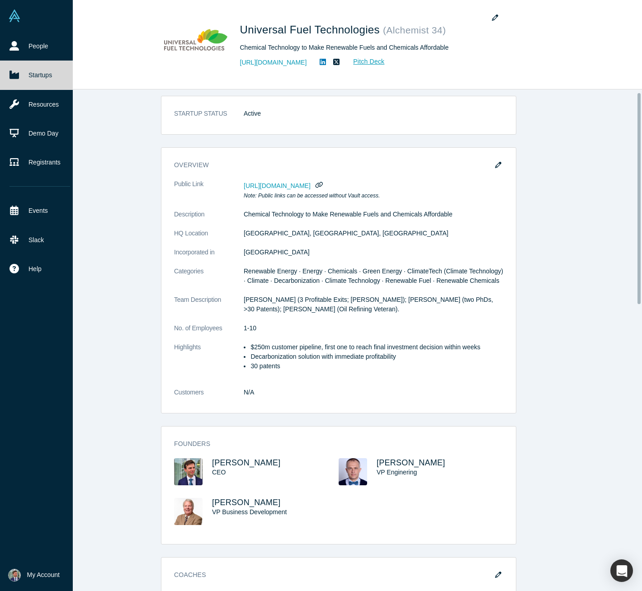
scroll to position [0, 0]
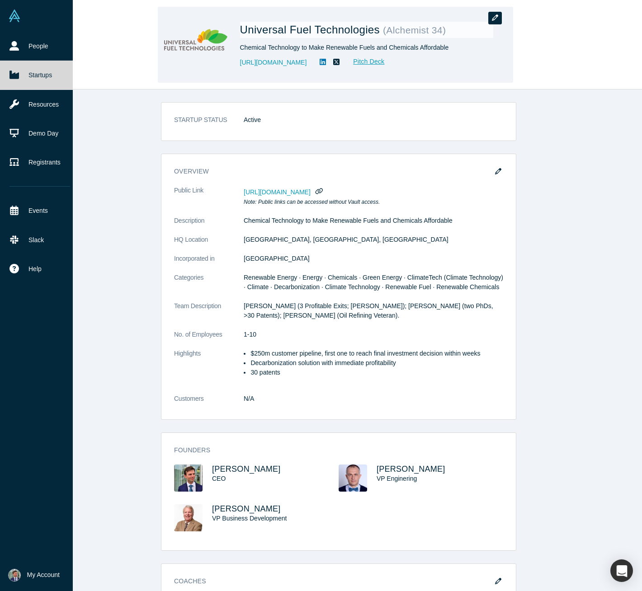
click at [496, 14] on icon "button" at bounding box center [495, 17] width 6 height 6
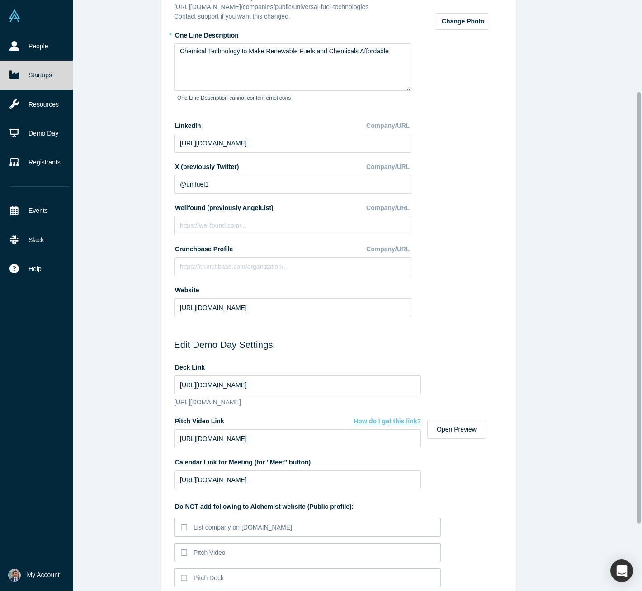
scroll to position [133, 0]
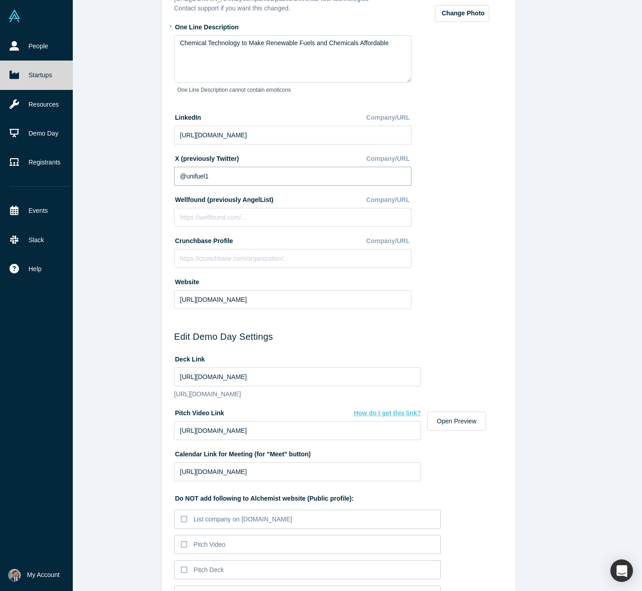
drag, startPoint x: 200, startPoint y: 184, endPoint x: 146, endPoint y: 180, distance: 54.4
click at [146, 180] on div "Edit Company Profile * Name Universal Fuel Technologies Name cannot contain emo…" at bounding box center [338, 299] width 620 height 598
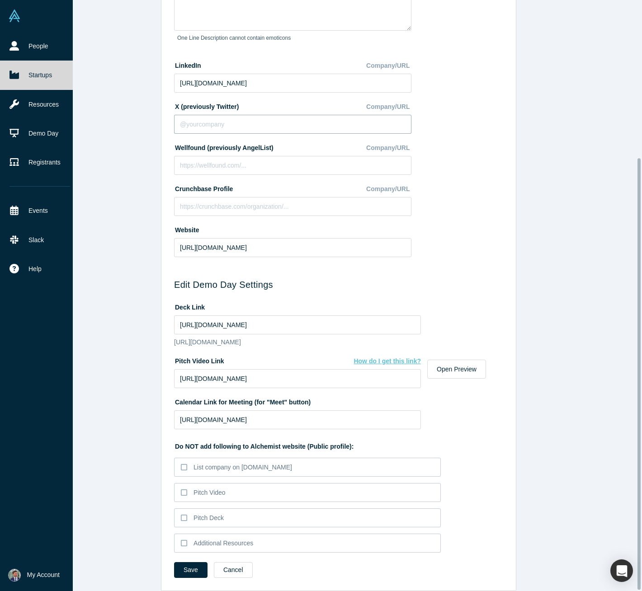
scroll to position [217, 0]
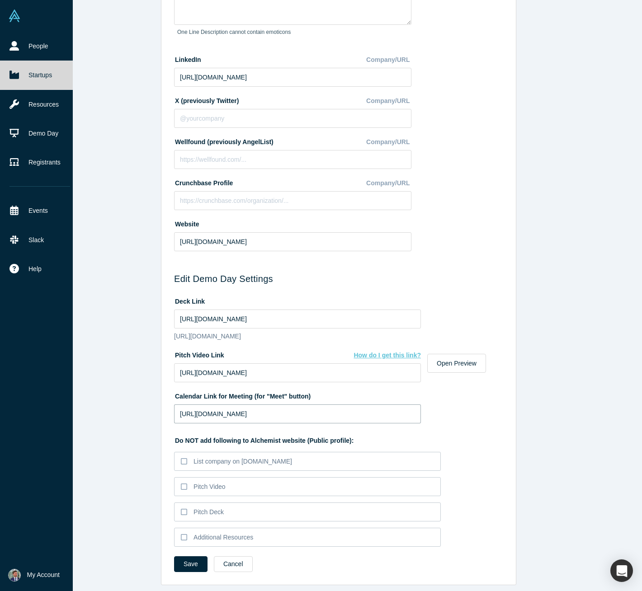
drag, startPoint x: 325, startPoint y: 403, endPoint x: 155, endPoint y: 398, distance: 169.6
click at [155, 398] on div "Edit Company Profile * Name Universal Fuel Technologies Name cannot contain emo…" at bounding box center [338, 299] width 620 height 598
paste input "1znT3EUPEJ8UTmV7A"
type input "[URL][DOMAIN_NAME]"
click at [456, 475] on div "Do NOT add following to Alchemist website (Public profile): List company on [DO…" at bounding box center [338, 490] width 329 height 120
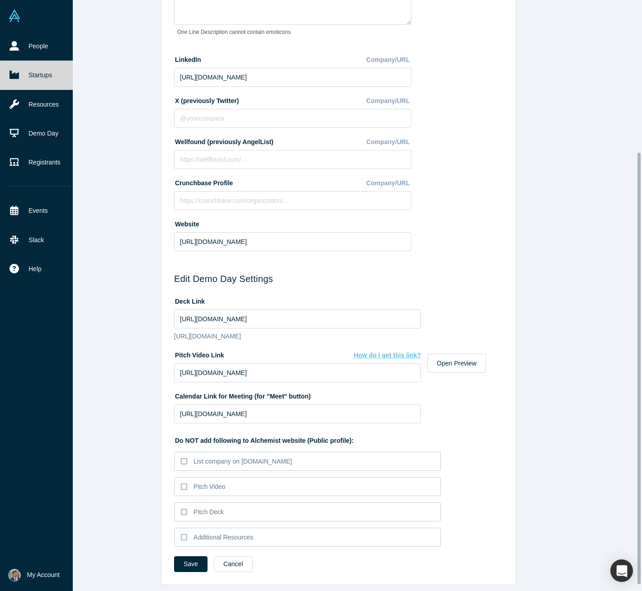
scroll to position [206, 0]
drag, startPoint x: 343, startPoint y: 375, endPoint x: 141, endPoint y: 372, distance: 202.1
click at [141, 372] on div "Edit Company Profile * Name Universal Fuel Technologies Name cannot contain emo…" at bounding box center [338, 299] width 620 height 598
click at [274, 313] on input "[URL][DOMAIN_NAME]" at bounding box center [297, 319] width 247 height 19
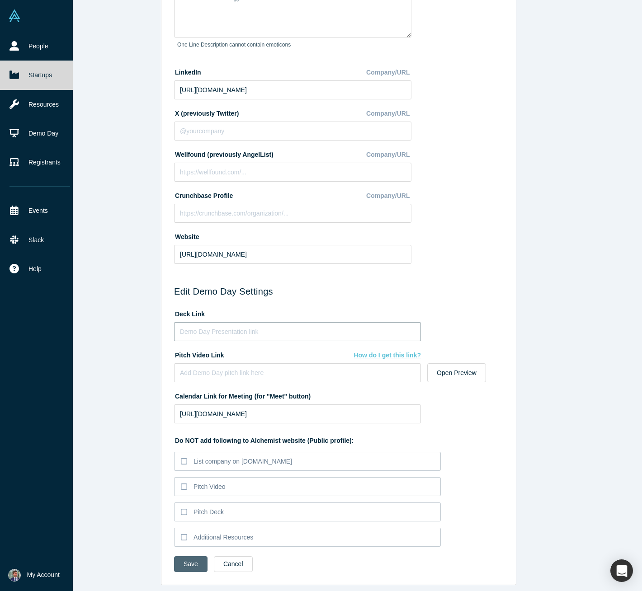
scroll to position [194, 0]
click at [187, 562] on button "Save" at bounding box center [190, 564] width 33 height 16
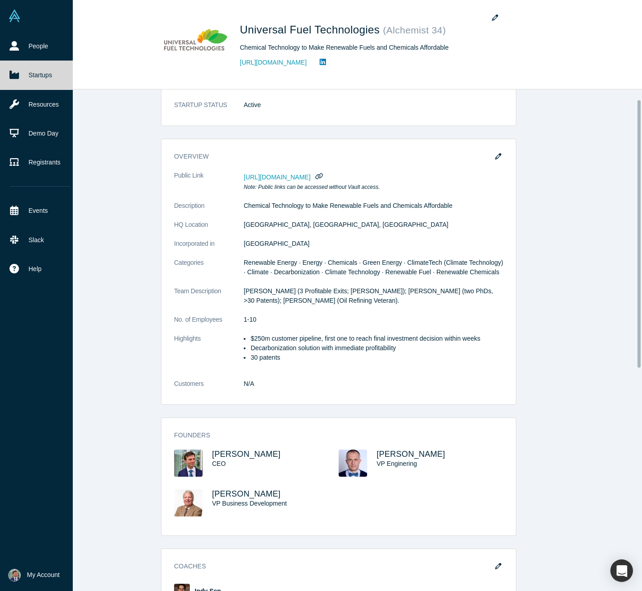
scroll to position [24, 0]
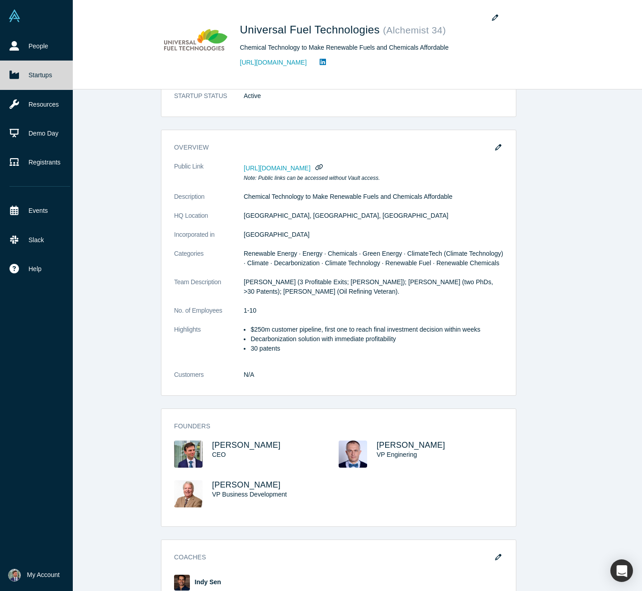
click at [16, 46] on icon at bounding box center [13, 45] width 9 height 9
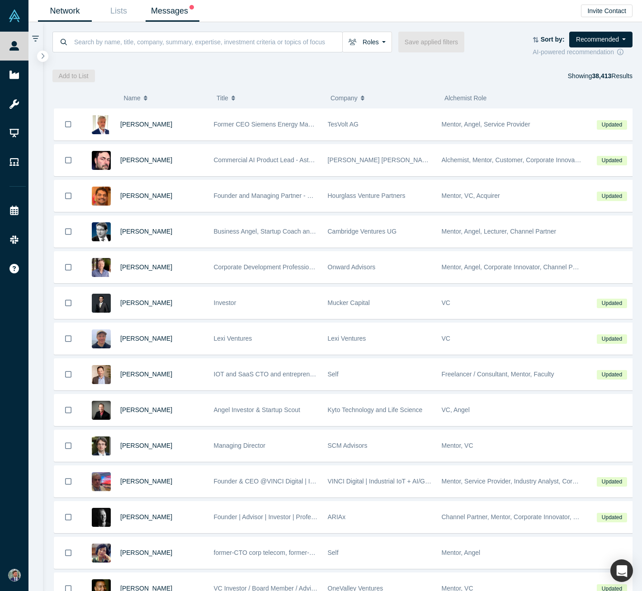
click at [174, 12] on link "Messages" at bounding box center [173, 10] width 54 height 21
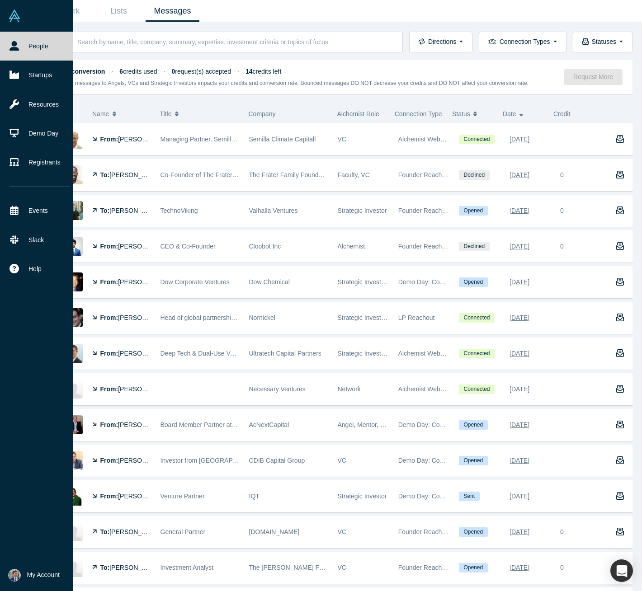
click at [16, 11] on img at bounding box center [14, 15] width 13 height 13
